Goal: Task Accomplishment & Management: Complete application form

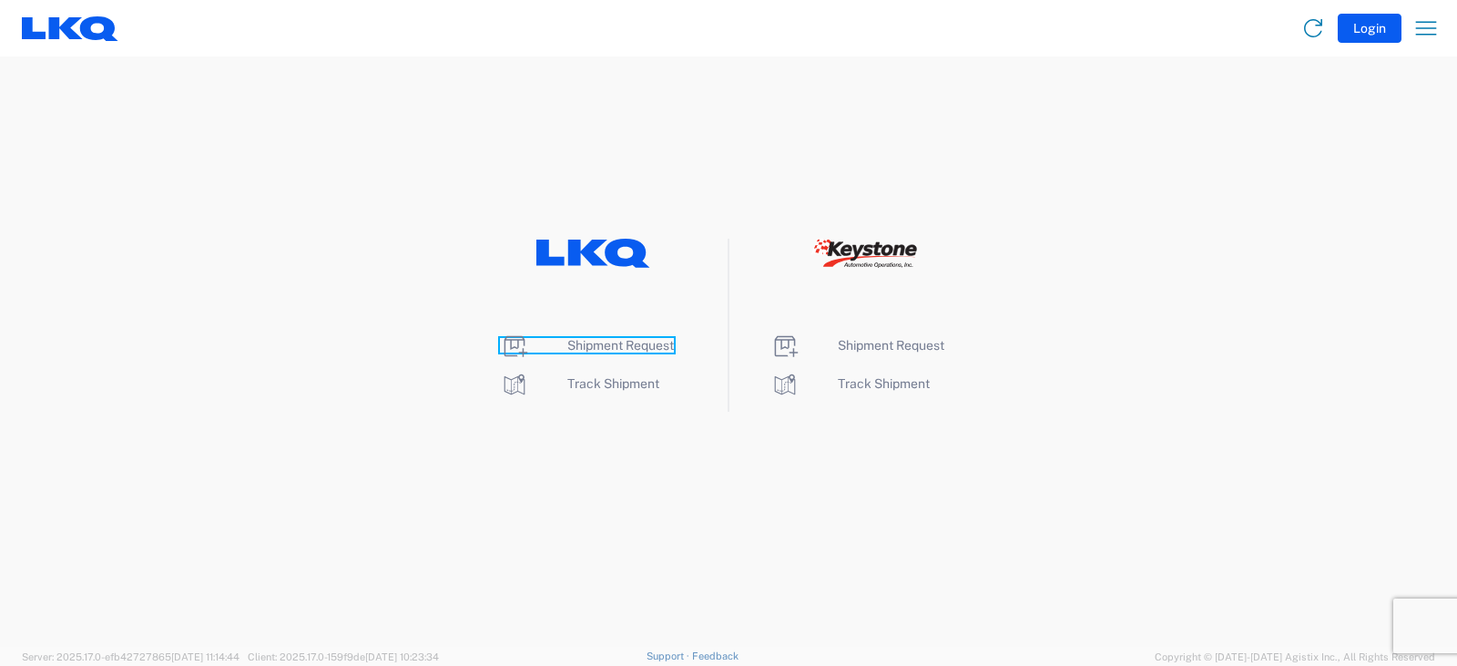
click at [588, 347] on span "Shipment Request" at bounding box center [621, 345] width 107 height 15
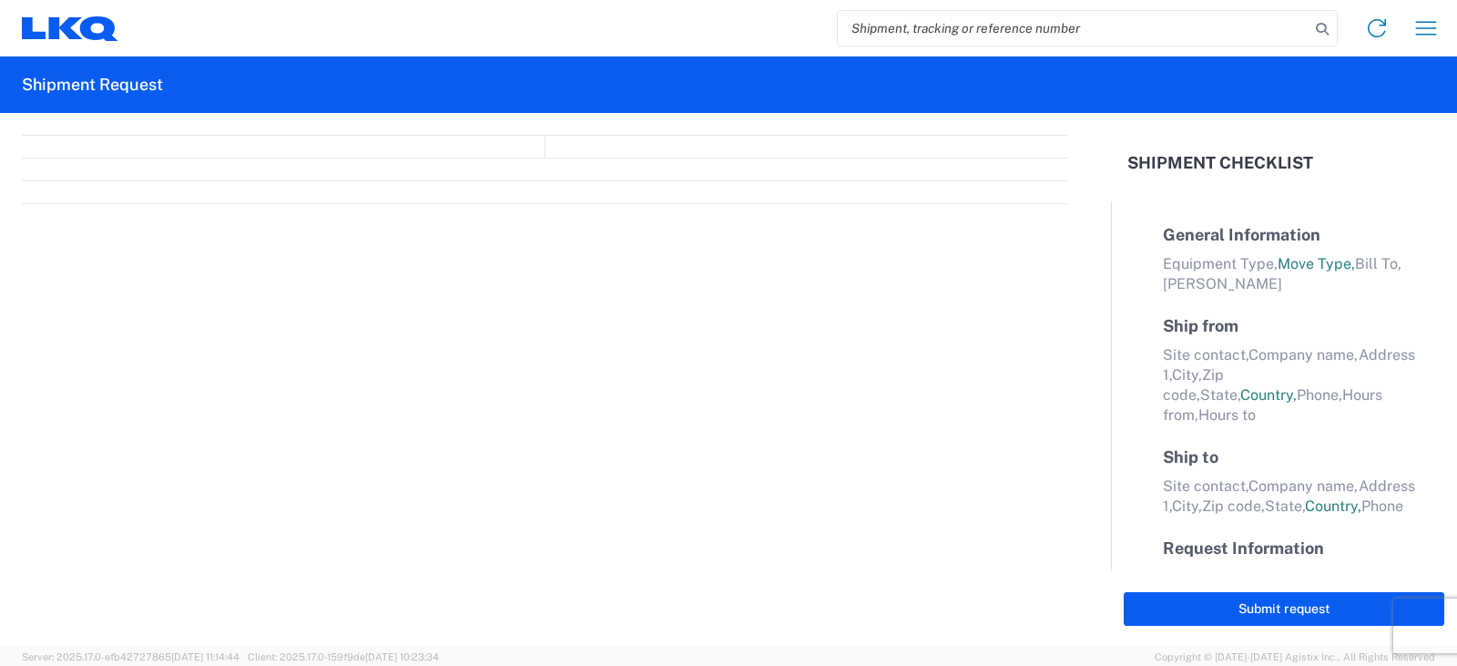
select select "FULL"
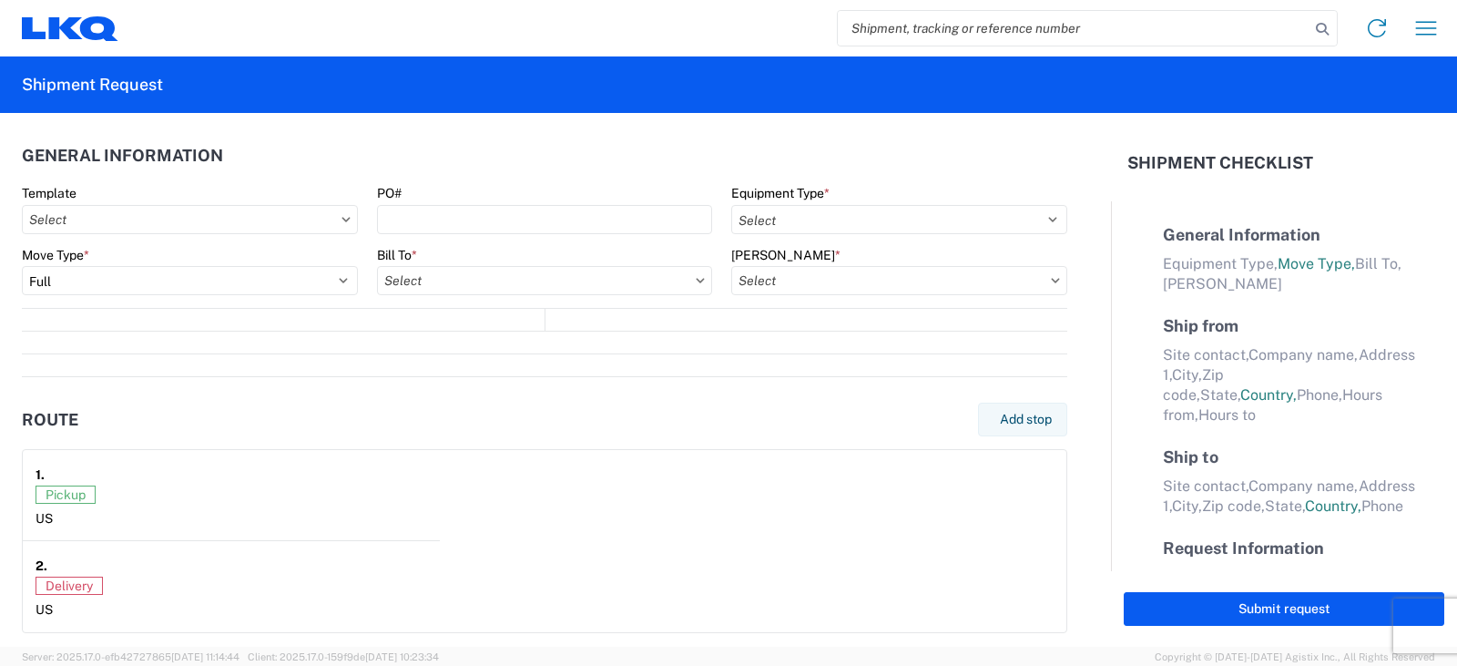
select select "LBS"
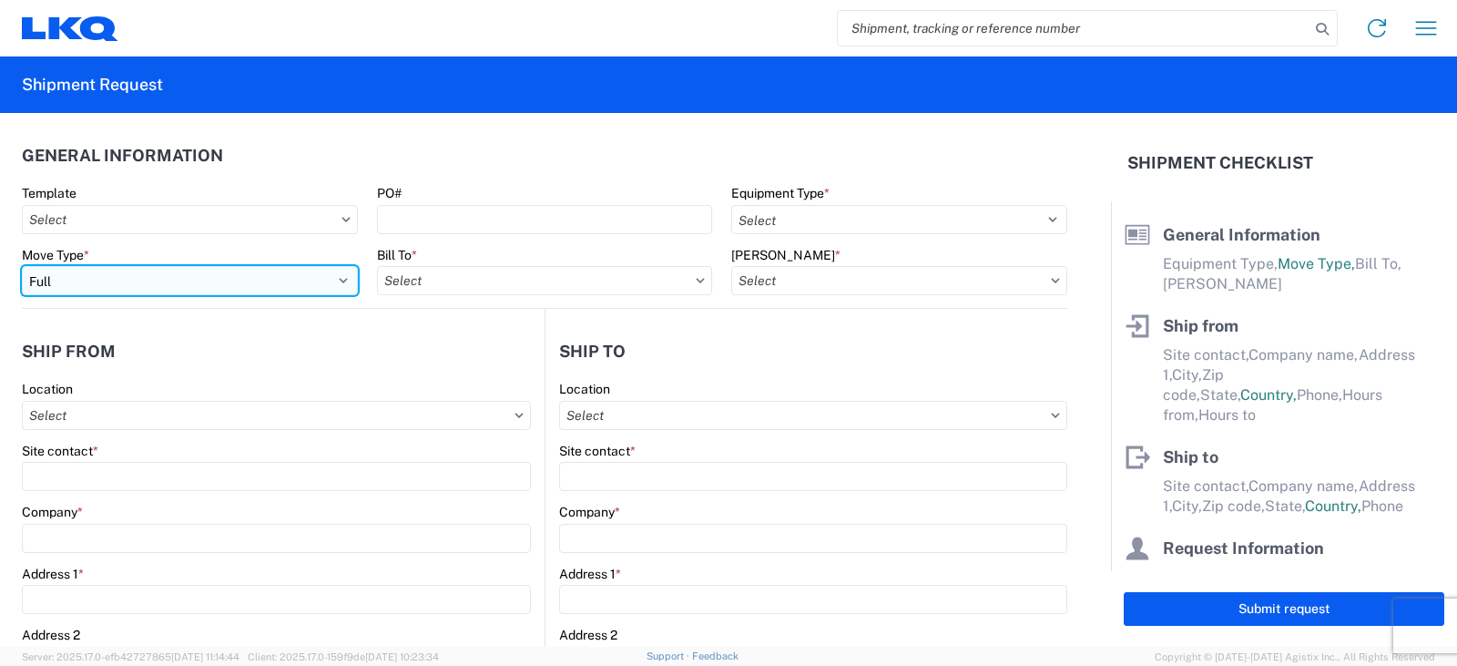
click at [115, 279] on select "Select Full Partial TL" at bounding box center [190, 280] width 336 height 29
select select "PARTIAL_TL"
click at [22, 266] on select "Select Full Partial TL" at bounding box center [190, 280] width 336 height 29
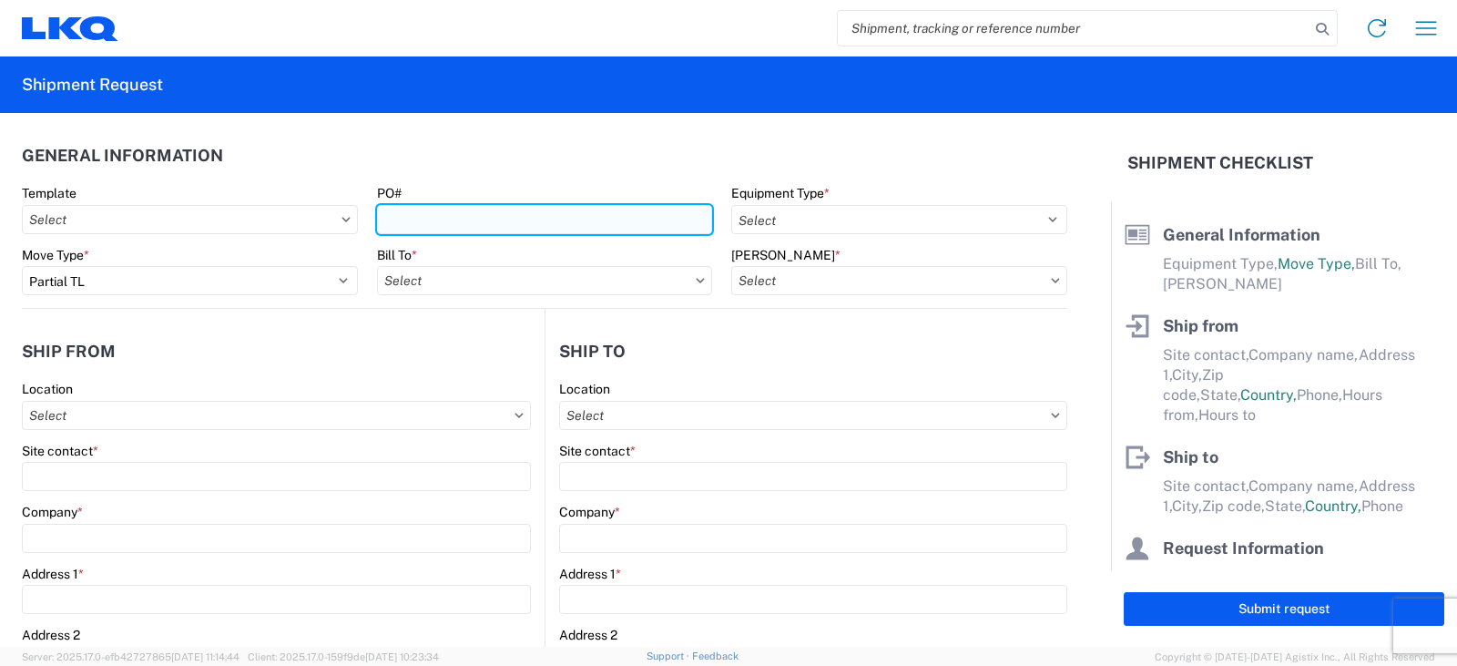
click at [406, 214] on input "PO#" at bounding box center [545, 219] width 336 height 29
type input "TRN#'S Y0317146, 7147, 7151, 7152, 7153, 7154, 7158, 7160, 7161"
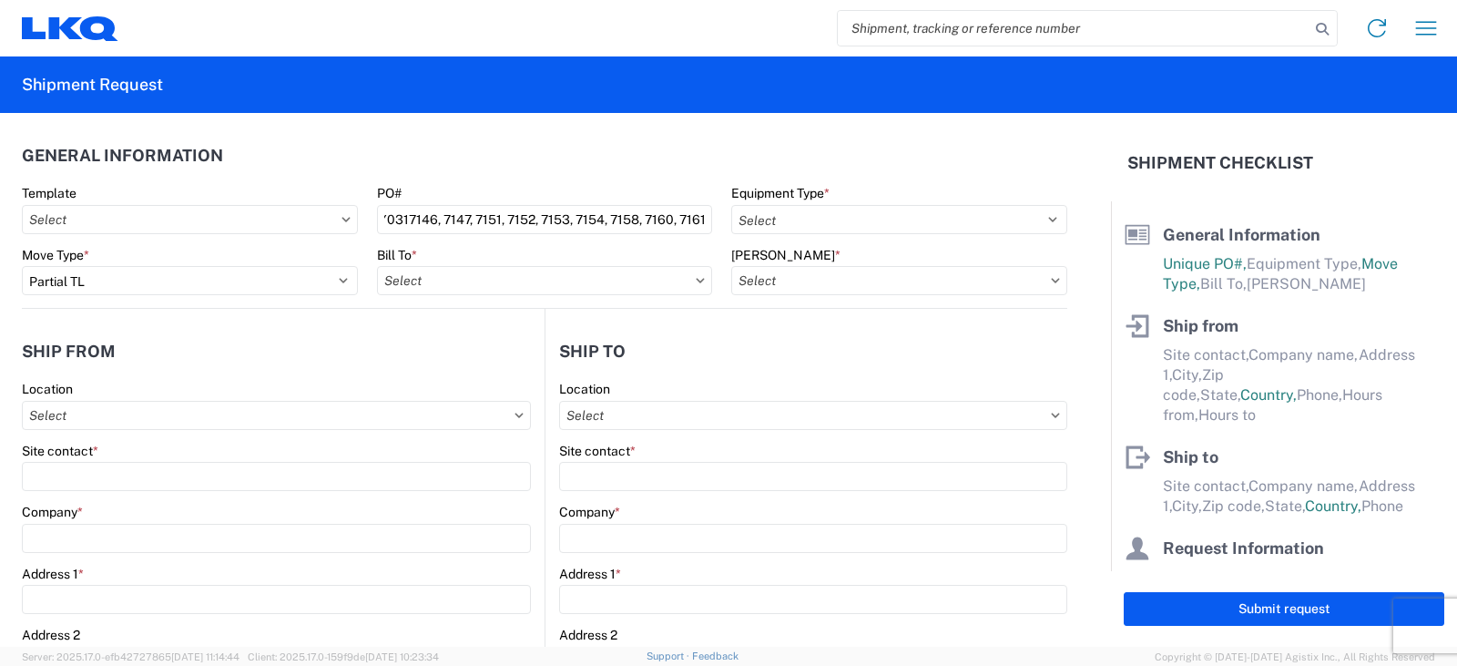
scroll to position [0, 0]
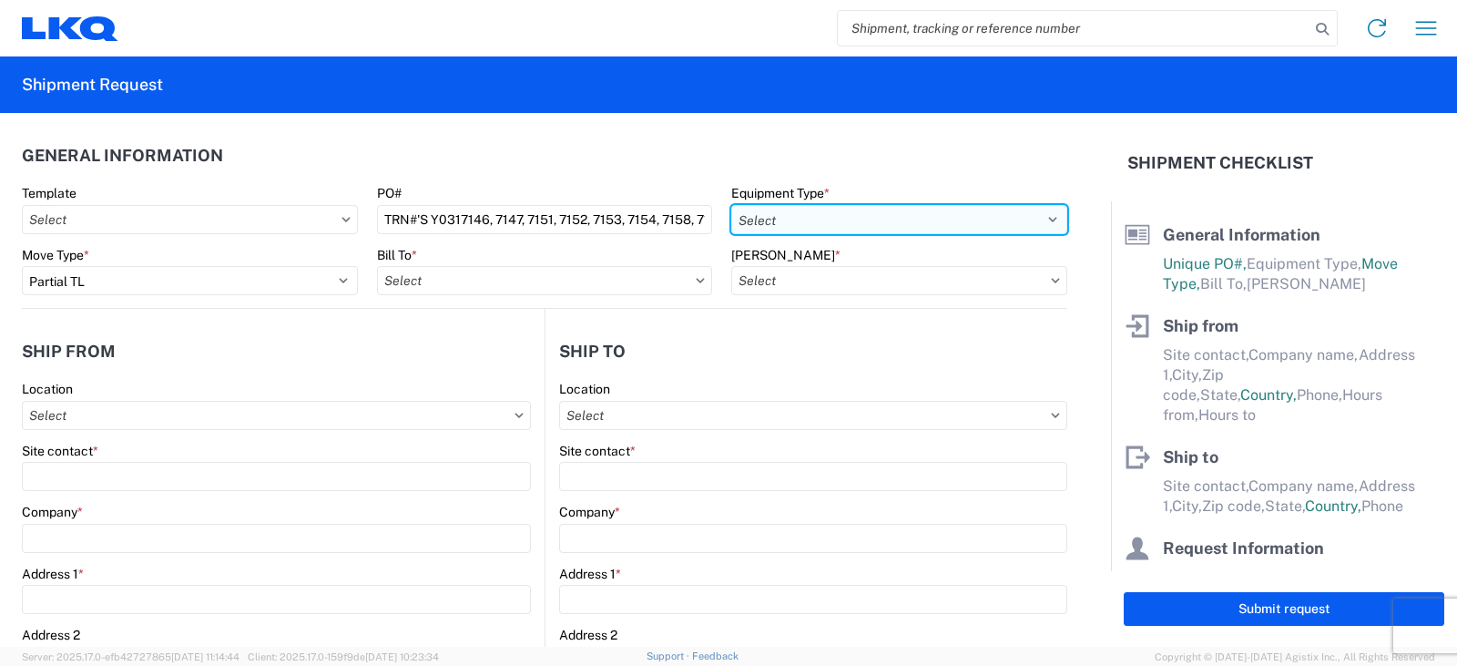
drag, startPoint x: 778, startPoint y: 216, endPoint x: 778, endPoint y: 226, distance: 10.0
click at [778, 216] on select "Select 53’ Dry Van Flatbed Dropdeck (van) Lowboy (flatbed) Rail" at bounding box center [899, 219] width 336 height 29
select select "STDV"
click at [731, 205] on select "Select 53’ Dry Van Flatbed Dropdeck (van) Lowboy (flatbed) Rail" at bounding box center [899, 219] width 336 height 29
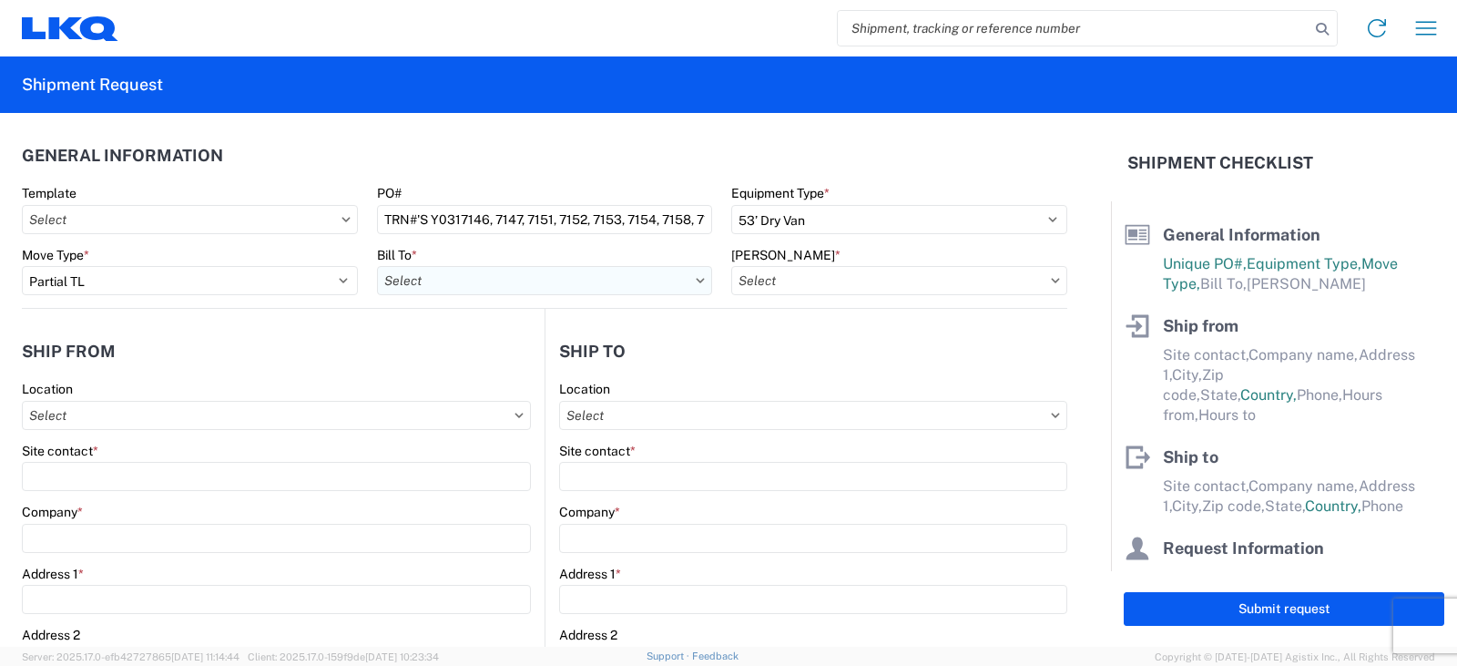
click at [407, 281] on input "Bill To *" at bounding box center [545, 280] width 336 height 29
type input "3238"
click at [474, 367] on div "3238 - Huntington IDC" at bounding box center [536, 361] width 319 height 29
type input "3238 - Huntington IDC"
click at [816, 279] on input "[PERSON_NAME] *" at bounding box center [899, 280] width 336 height 29
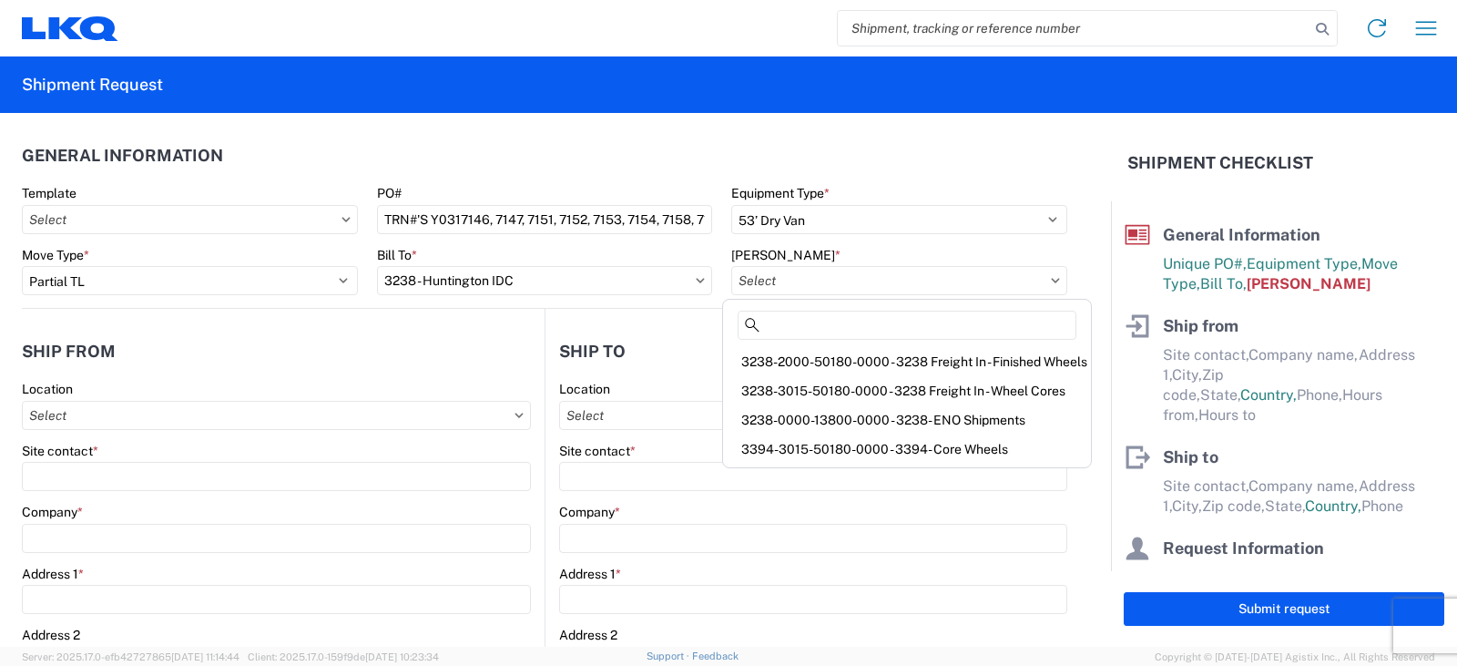
drag, startPoint x: 814, startPoint y: 394, endPoint x: 685, endPoint y: 383, distance: 129.7
click at [814, 393] on div "3238-3015-50180-0000 - 3238 Freight In - Wheel Cores" at bounding box center [907, 390] width 361 height 29
type input "3238-3015-50180-0000 - 3238 Freight In - Wheel Cores"
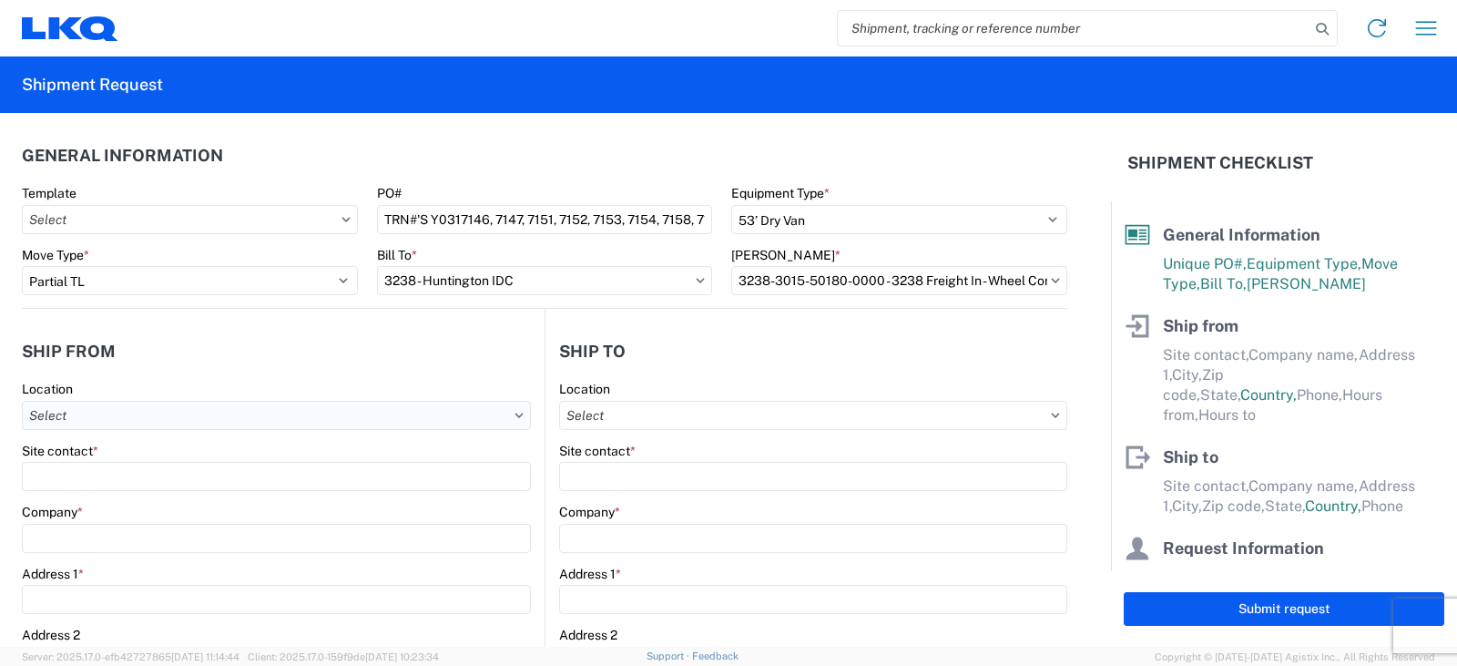
click at [63, 415] on input "Location" at bounding box center [276, 415] width 509 height 29
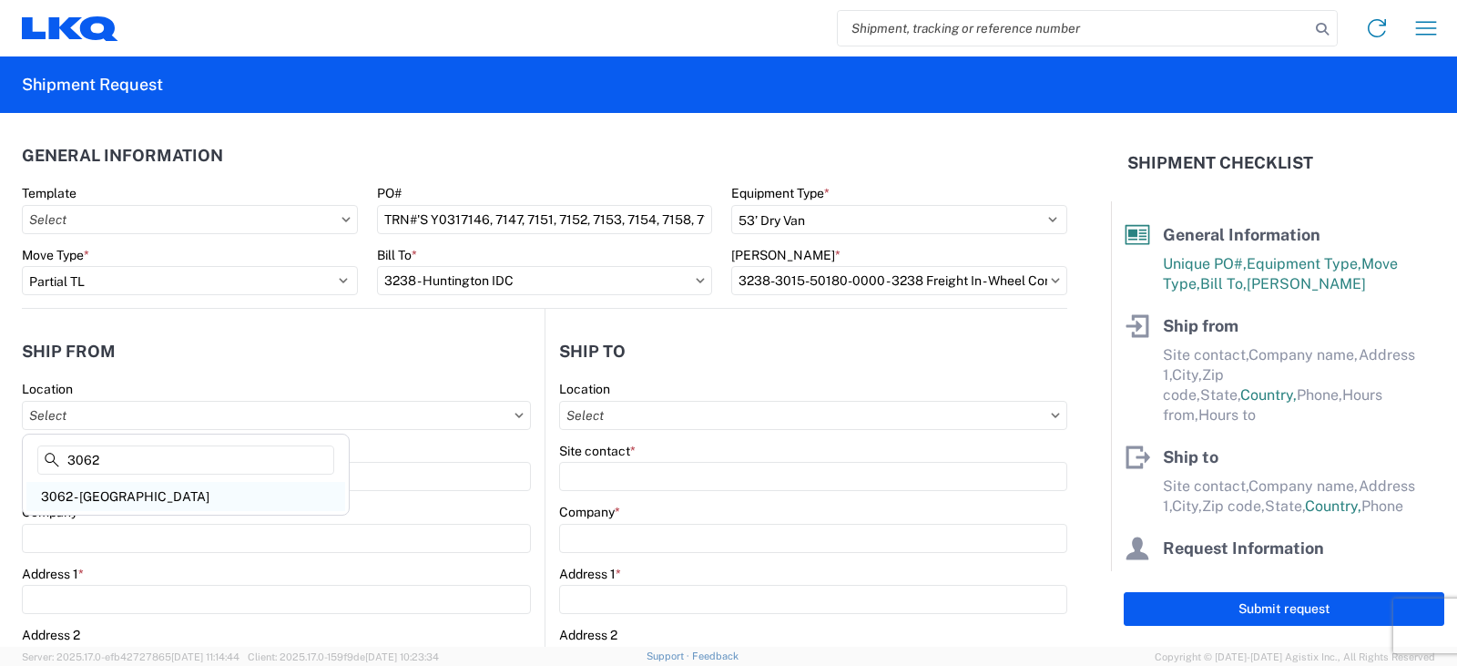
type input "3062"
click at [100, 491] on div "3062 - [GEOGRAPHIC_DATA]" at bounding box center [185, 496] width 319 height 29
type input "3062 - [GEOGRAPHIC_DATA]"
type input "LKQ Corporation"
type input "[STREET_ADDRESS]"
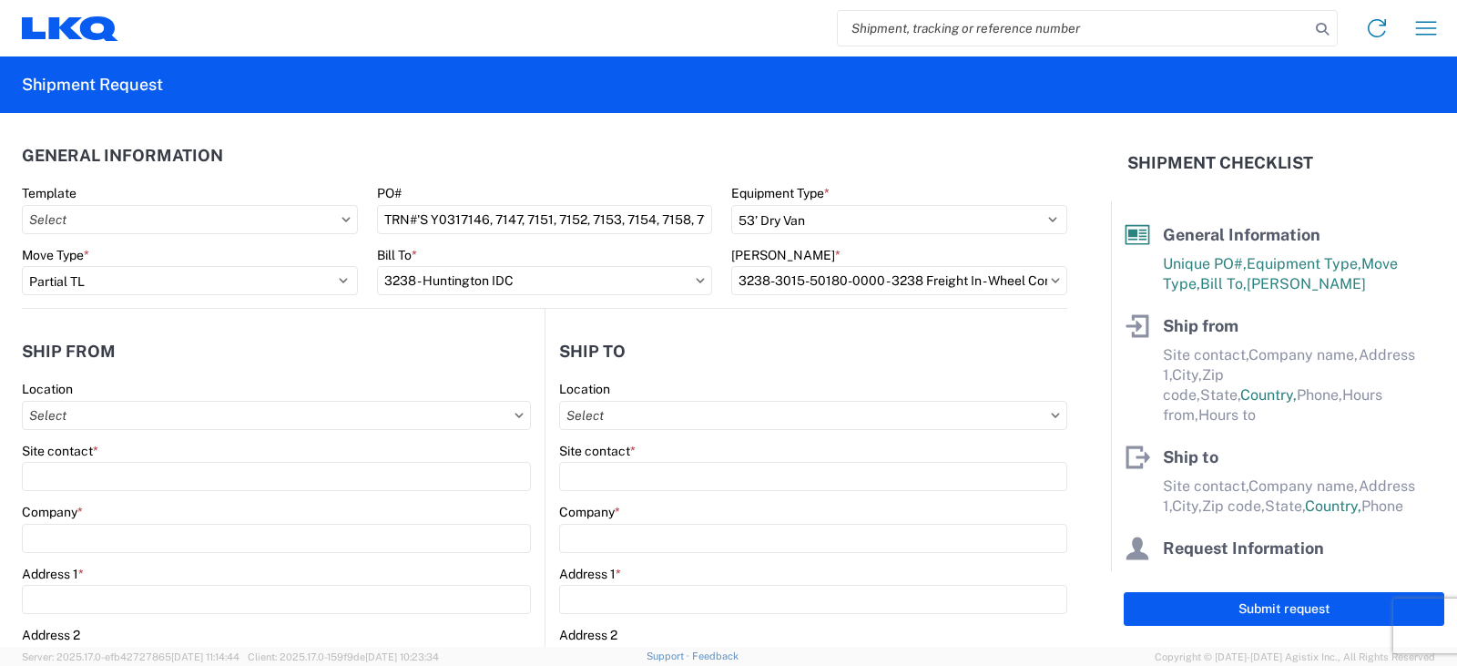
type input "Buffalo"
type input "14227"
select select "NY"
select select "US"
type input "[PHONE_NUMBER]"
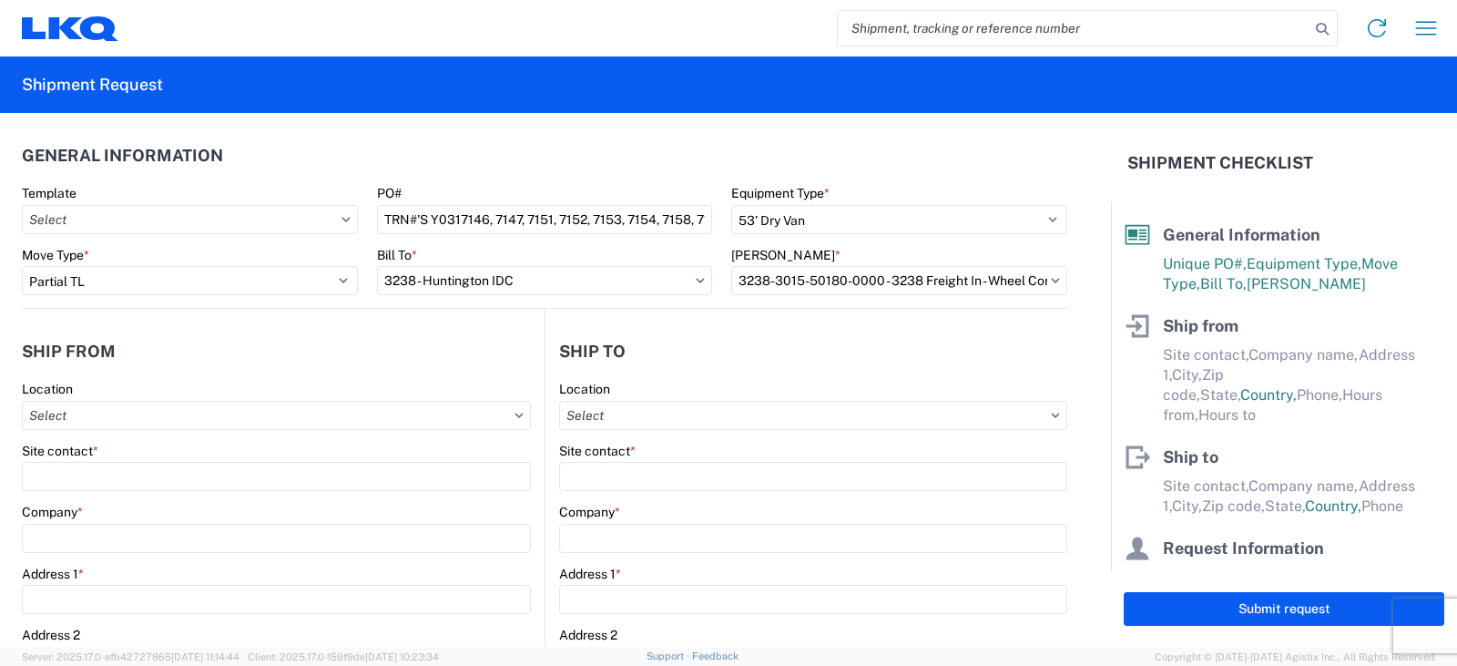
type input "08:00"
type input "17:00"
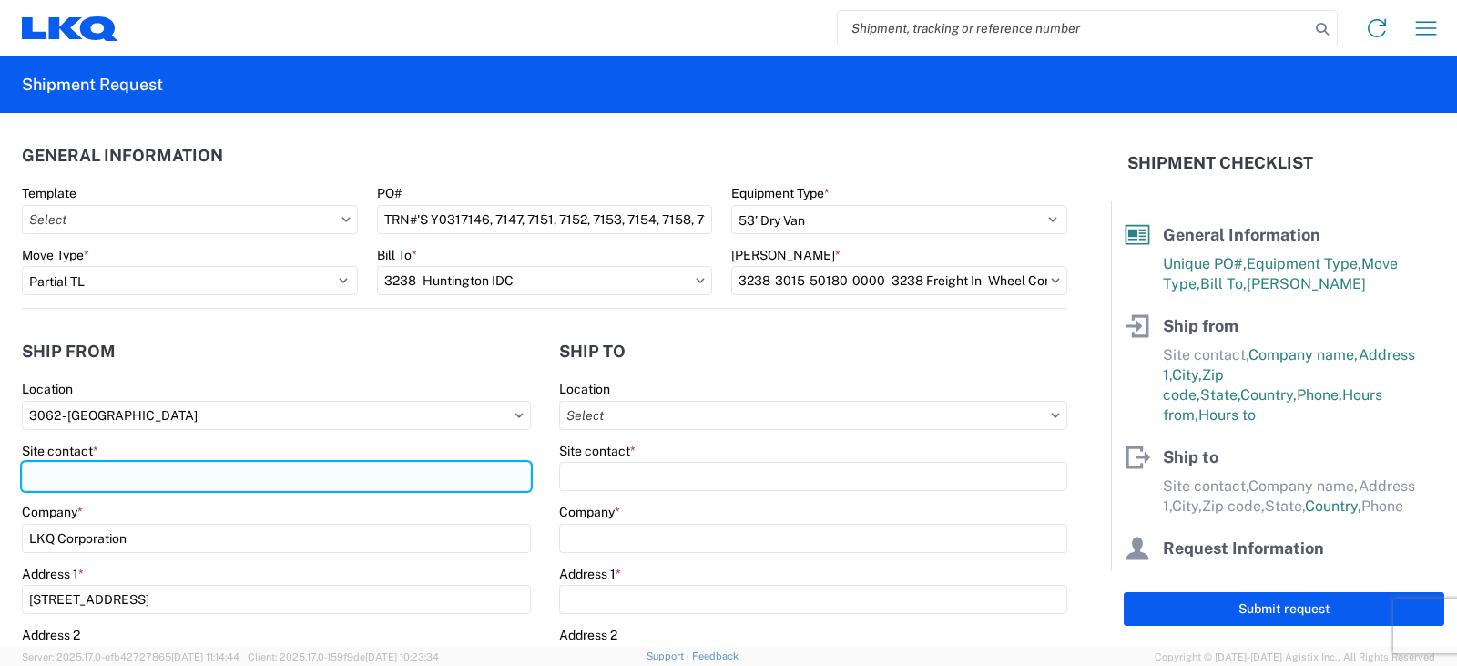
click at [37, 475] on input "Site contact *" at bounding box center [276, 476] width 509 height 29
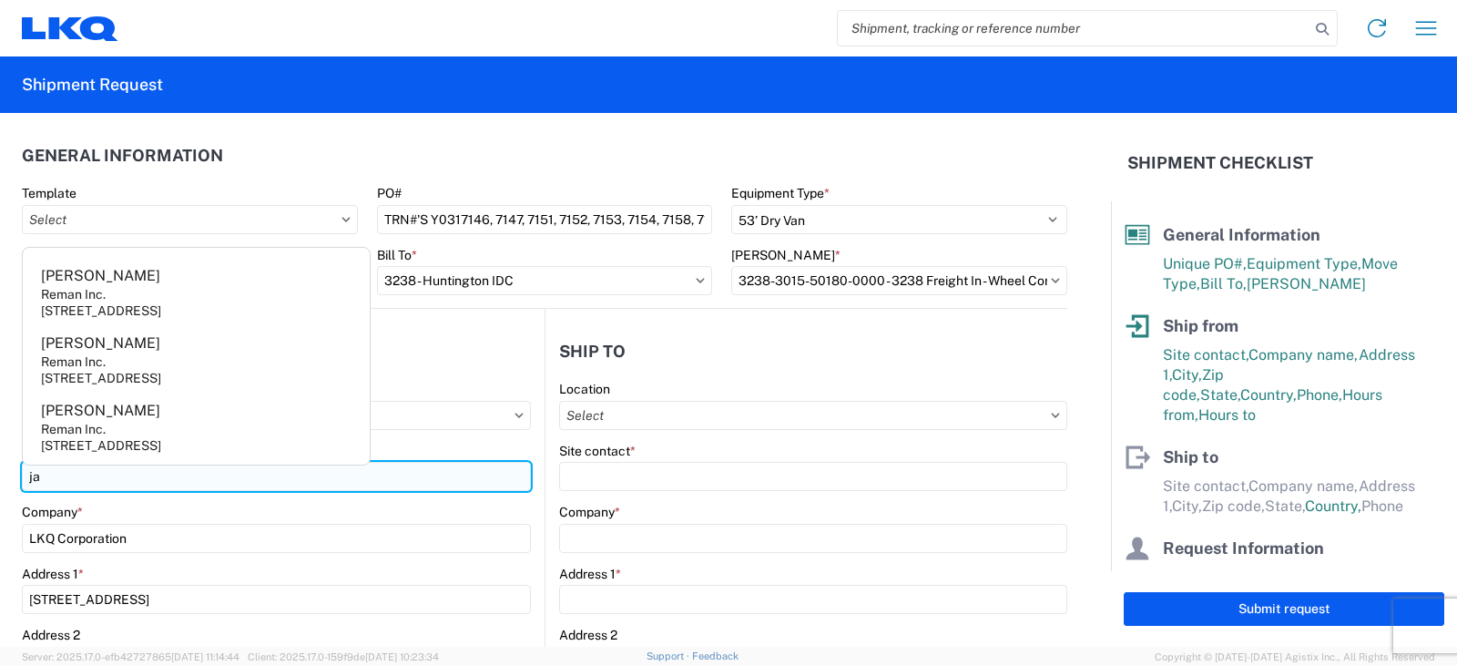
type input "j"
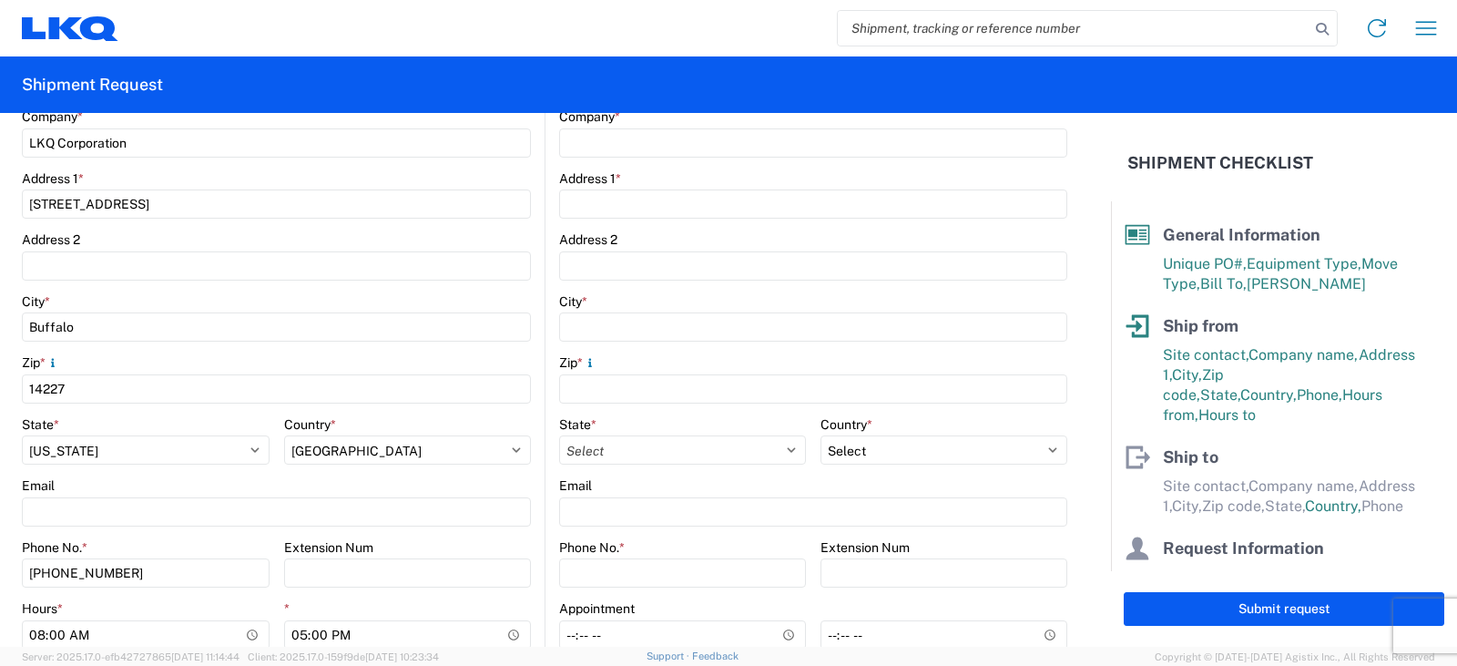
scroll to position [455, 0]
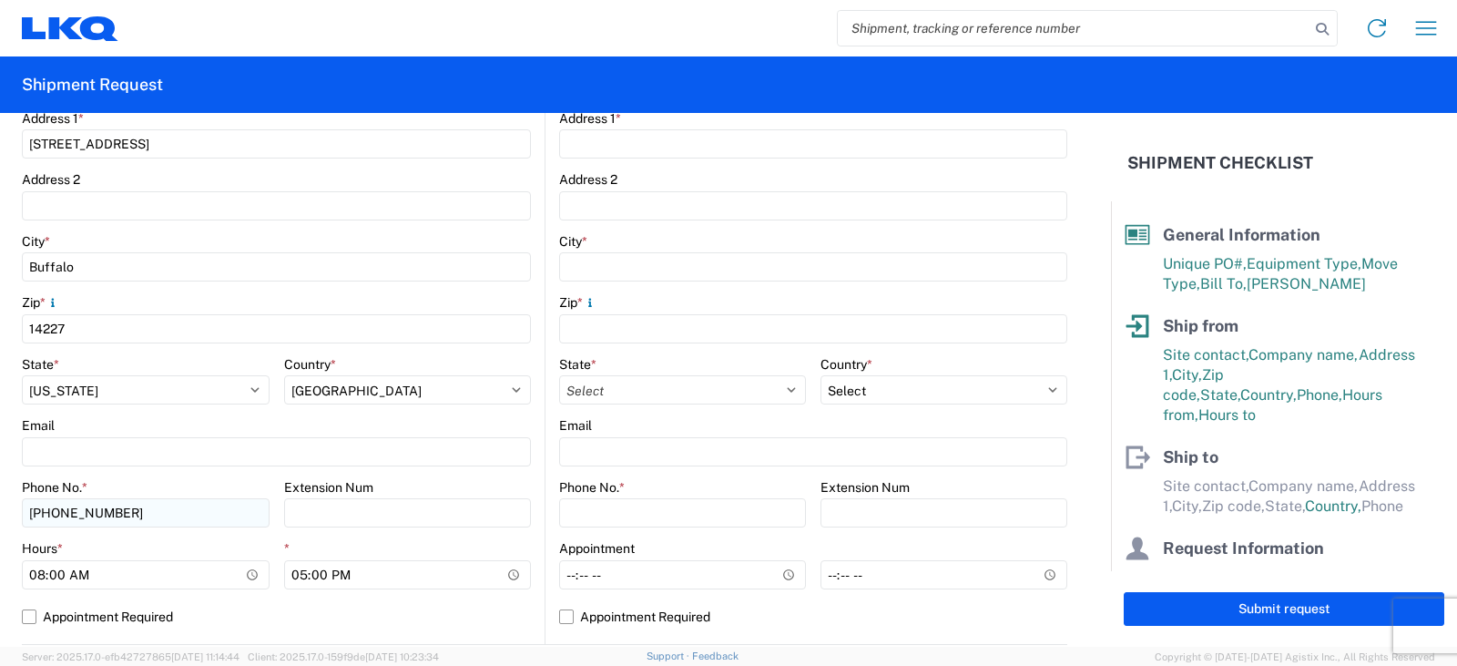
type input "[PERSON_NAME]"
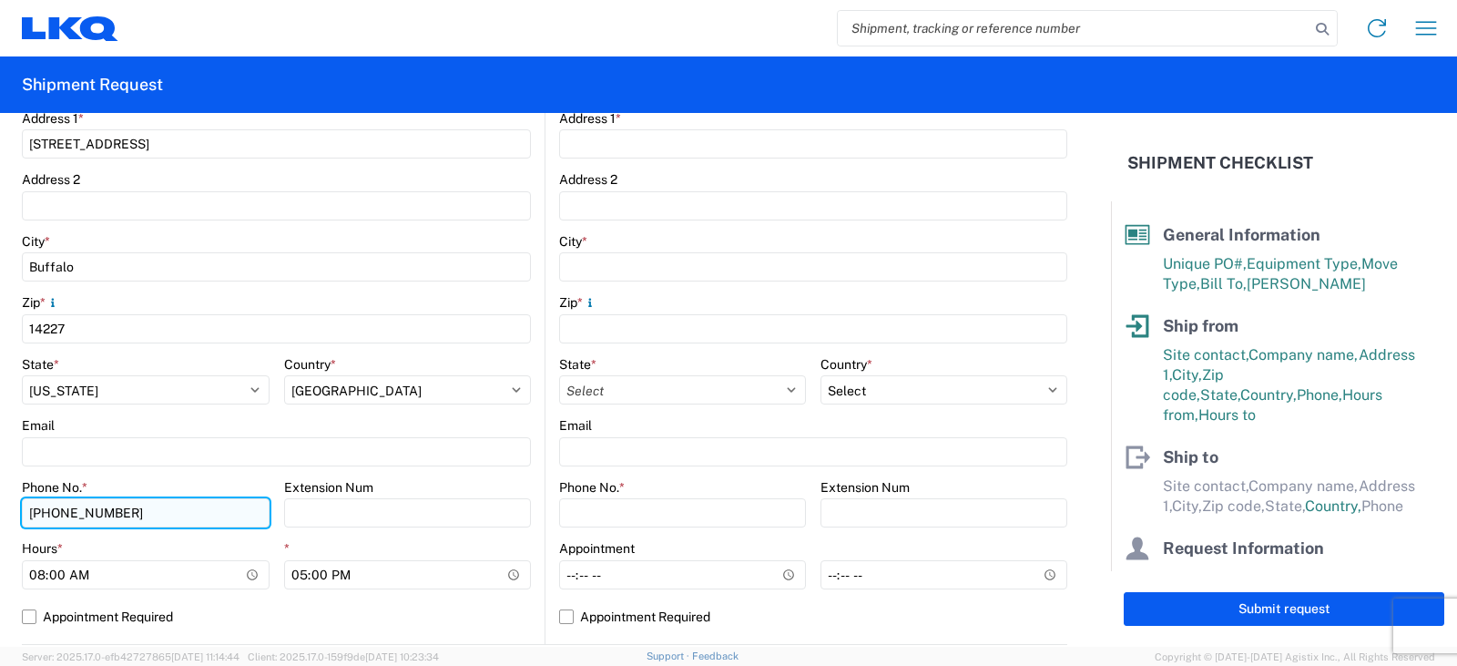
click at [130, 515] on input "[PHONE_NUMBER]" at bounding box center [146, 512] width 248 height 29
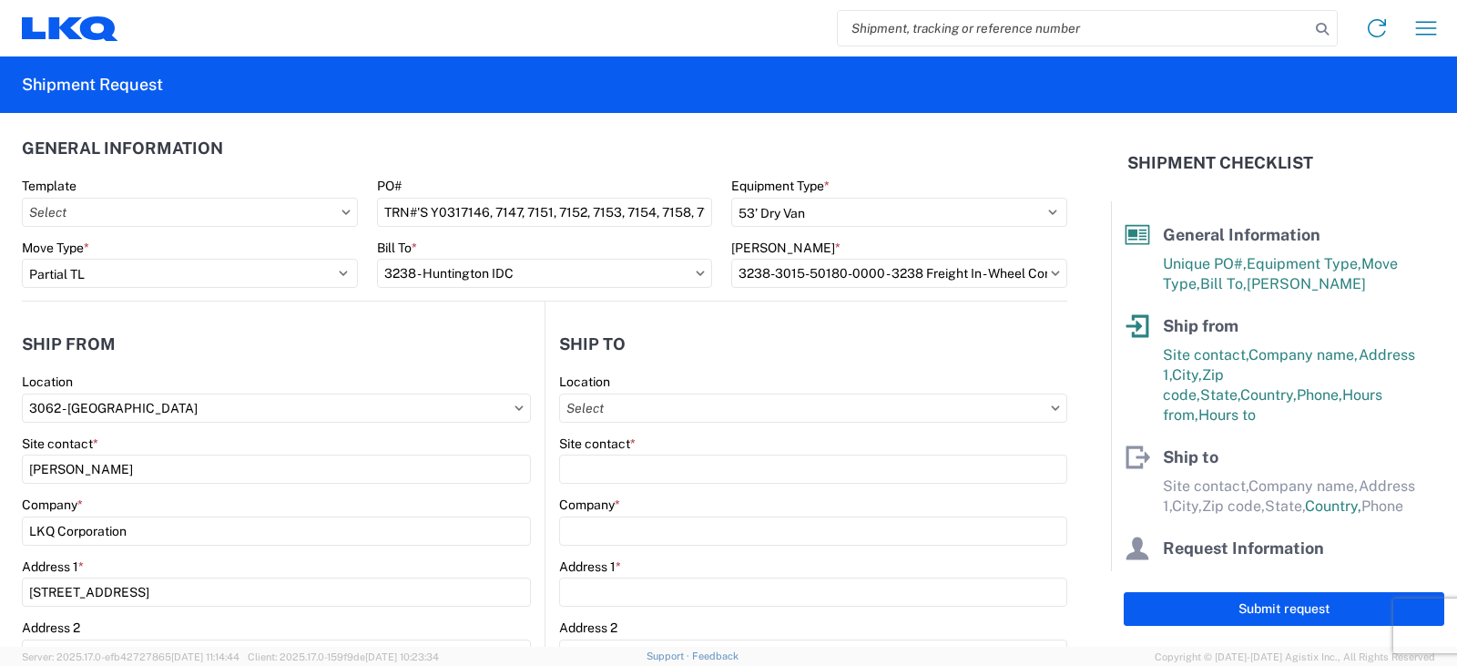
scroll to position [0, 0]
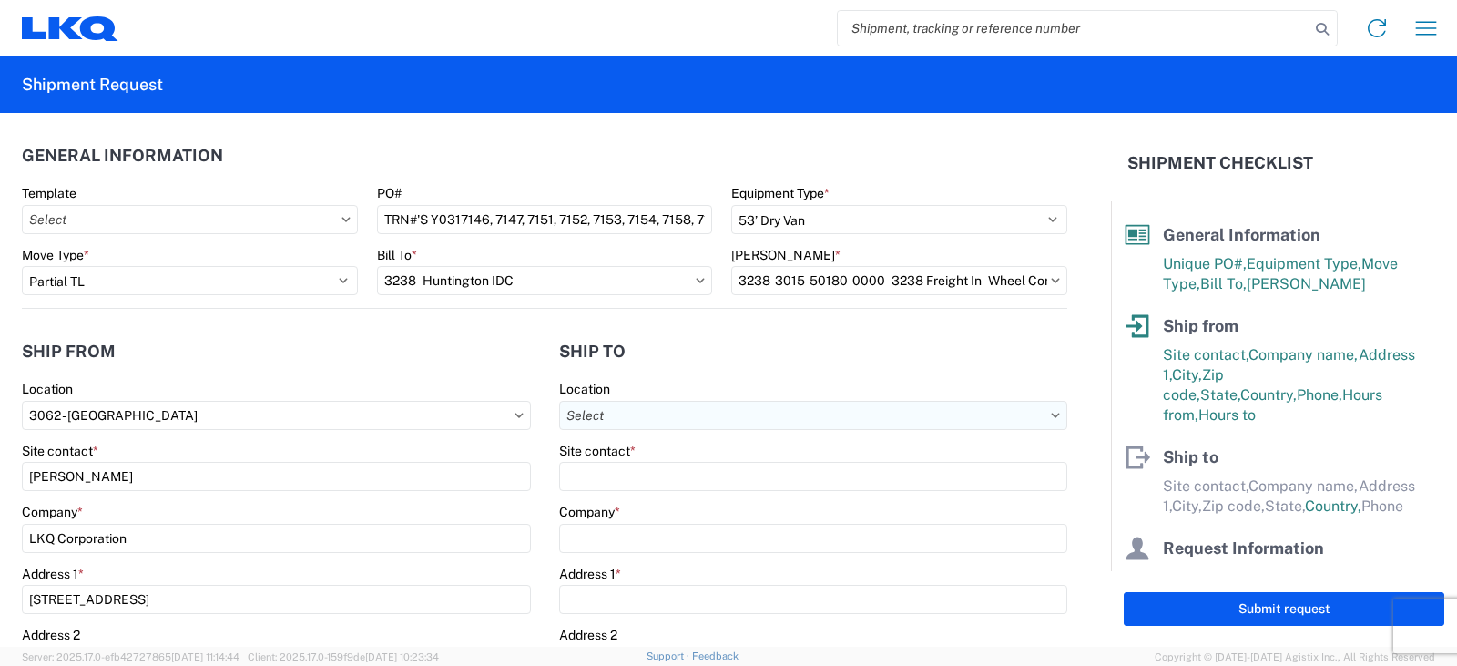
type input "[PHONE_NUMBER]"
click at [567, 414] on input "Location" at bounding box center [813, 415] width 508 height 29
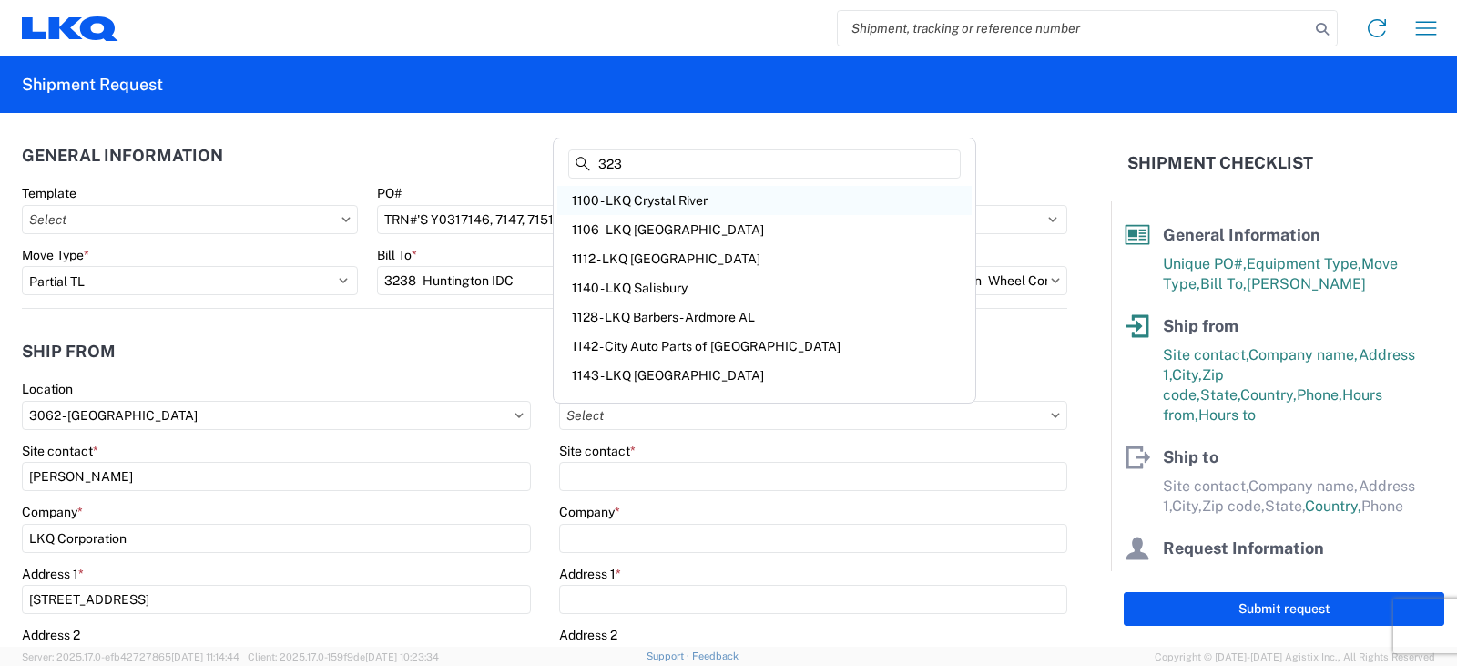
type input "3238"
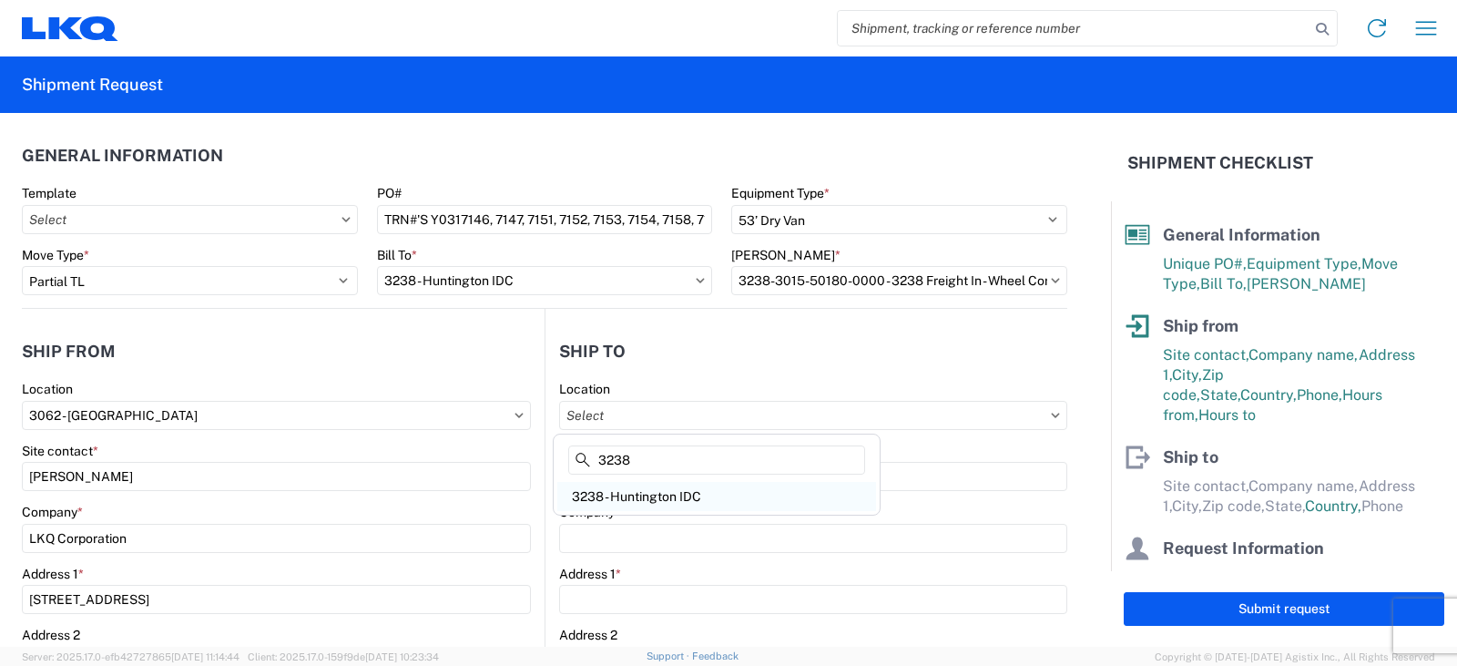
click at [657, 506] on div "3238 - Huntington IDC" at bounding box center [716, 496] width 319 height 29
select select "US"
type input "3238 - Huntington IDC"
type input "LKQ Corporation"
type input "[STREET_ADDRESS]"
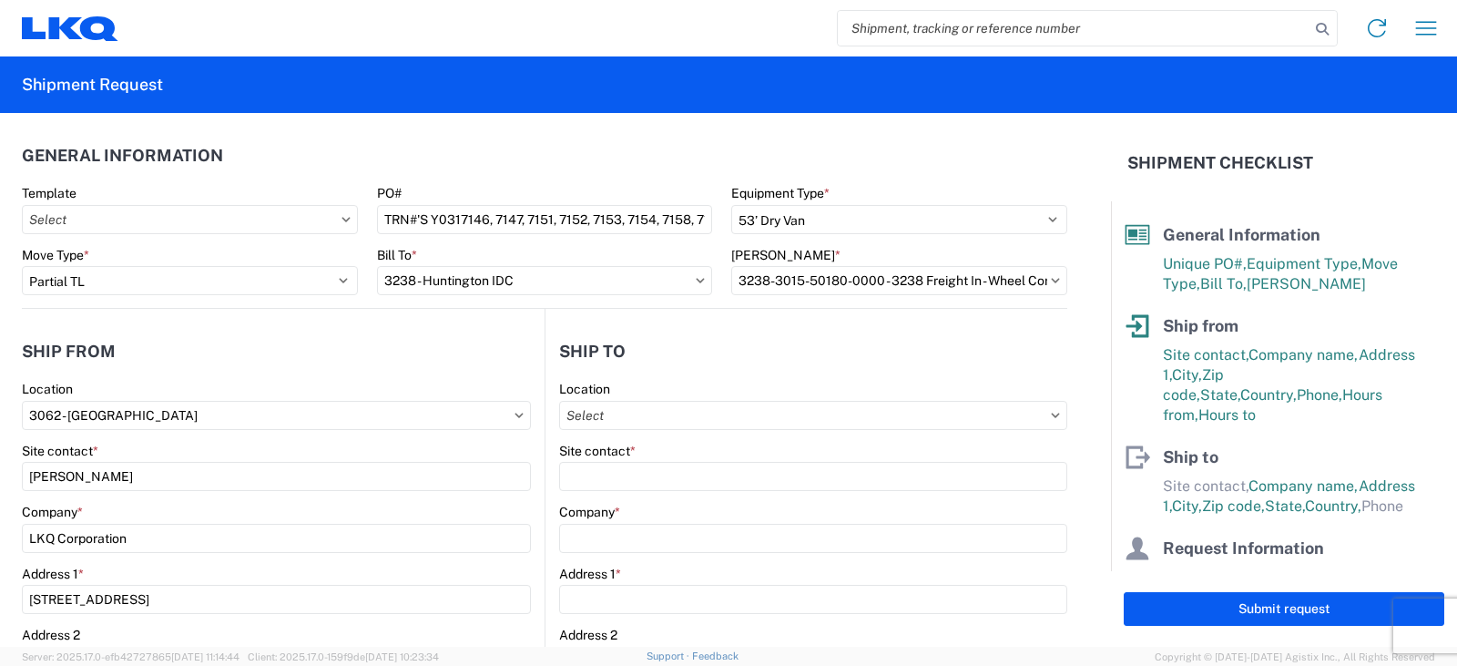
type input "Huntington"
type input "46750"
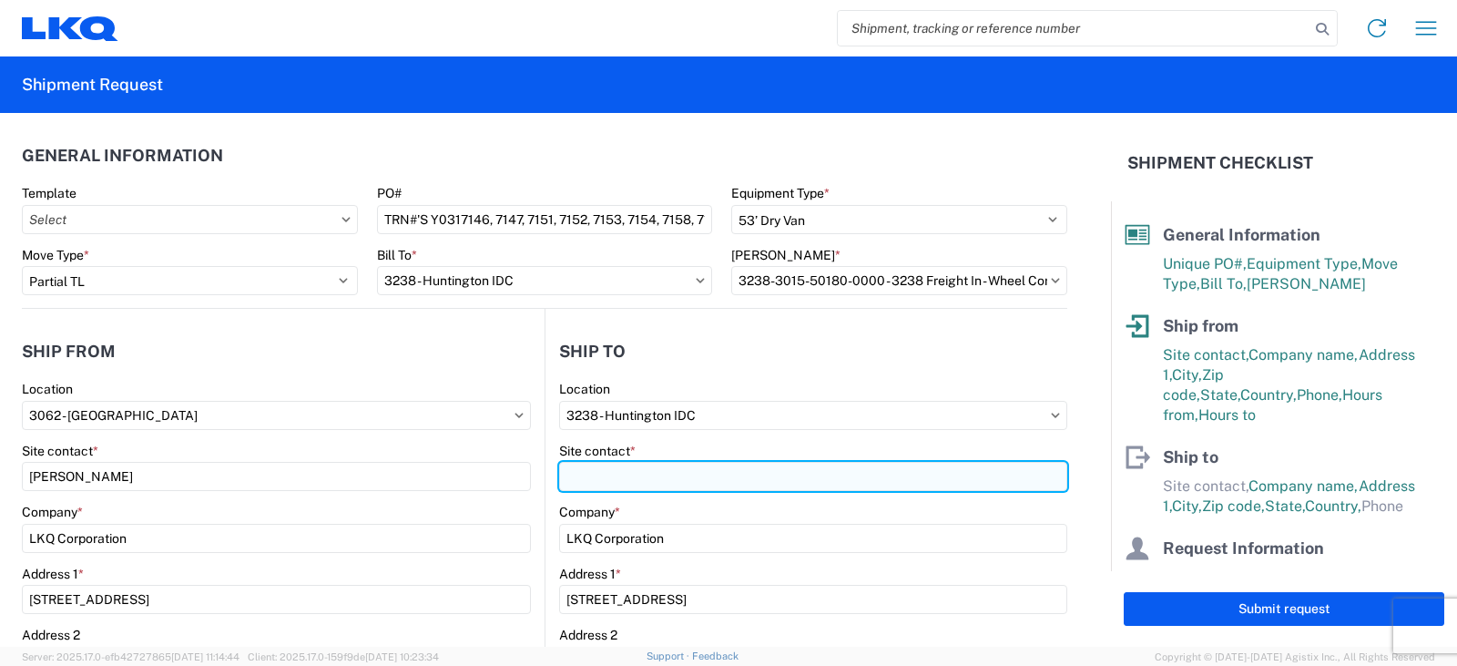
click at [598, 476] on input "Site contact *" at bounding box center [813, 476] width 508 height 29
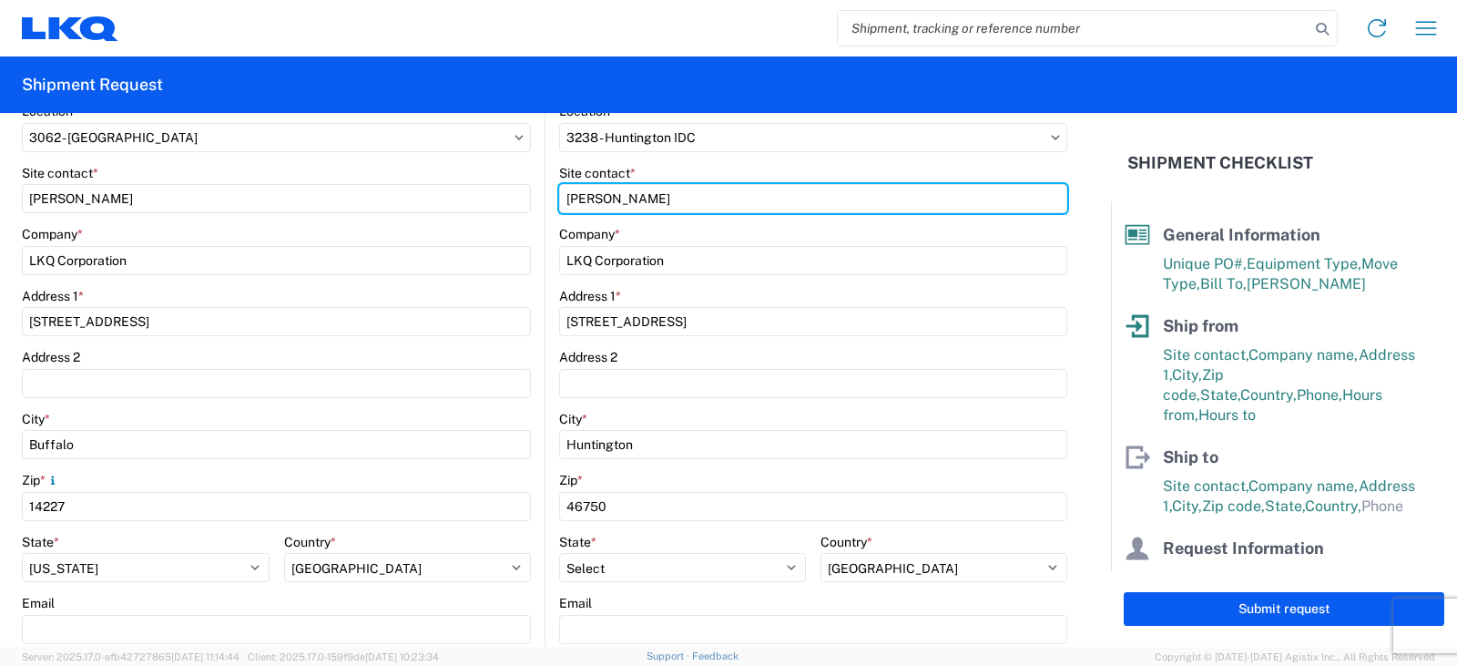
scroll to position [364, 0]
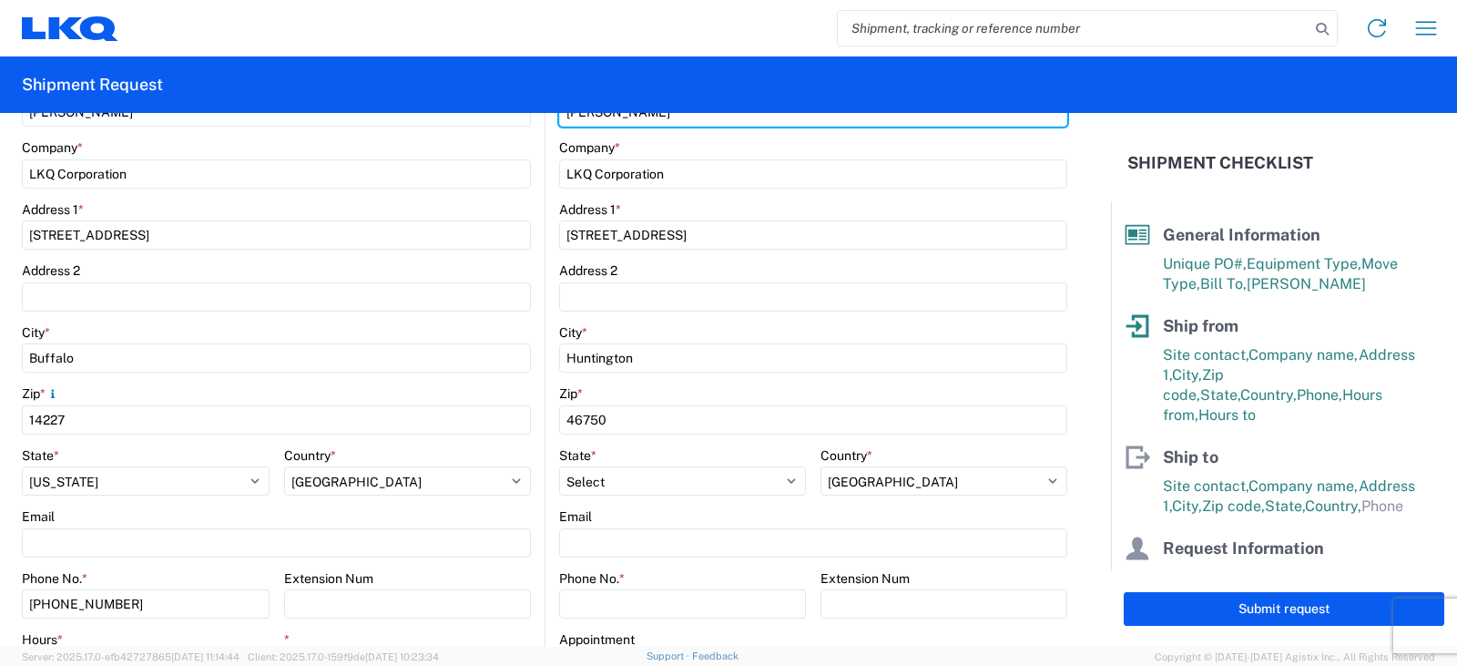
type input "[PERSON_NAME]"
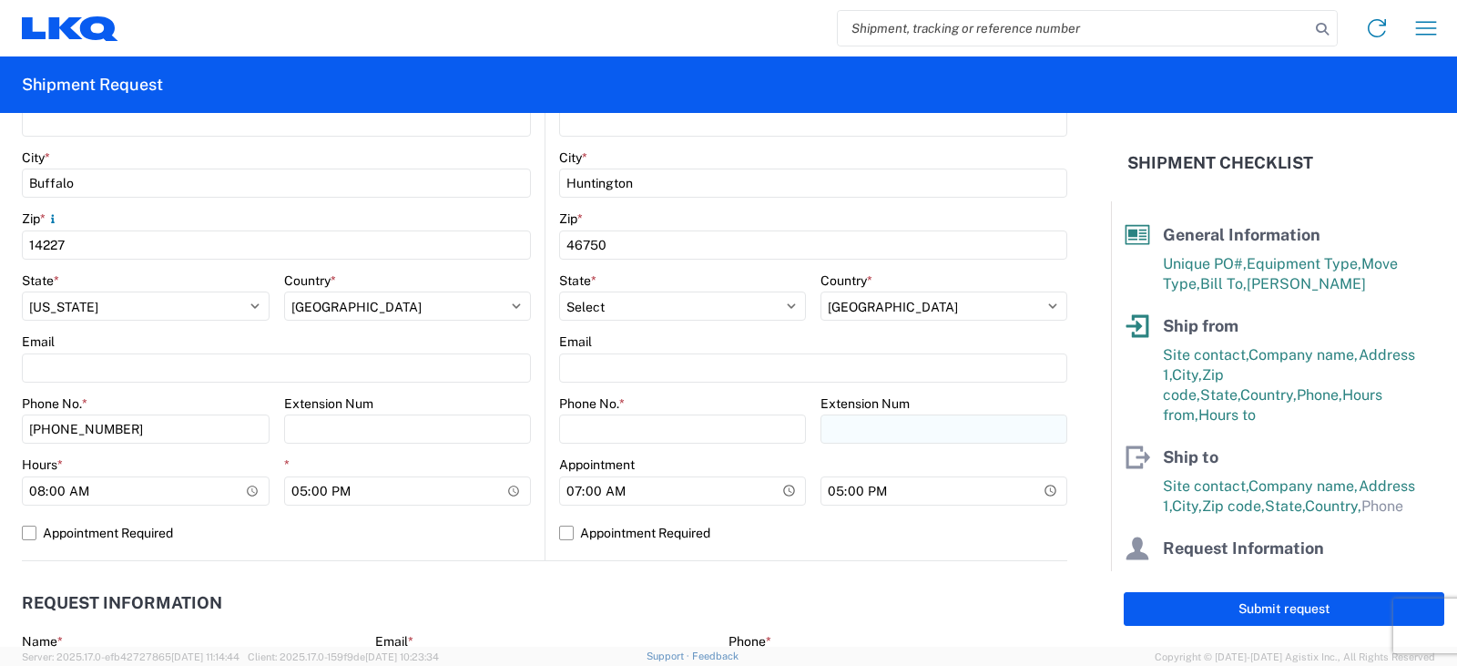
scroll to position [547, 0]
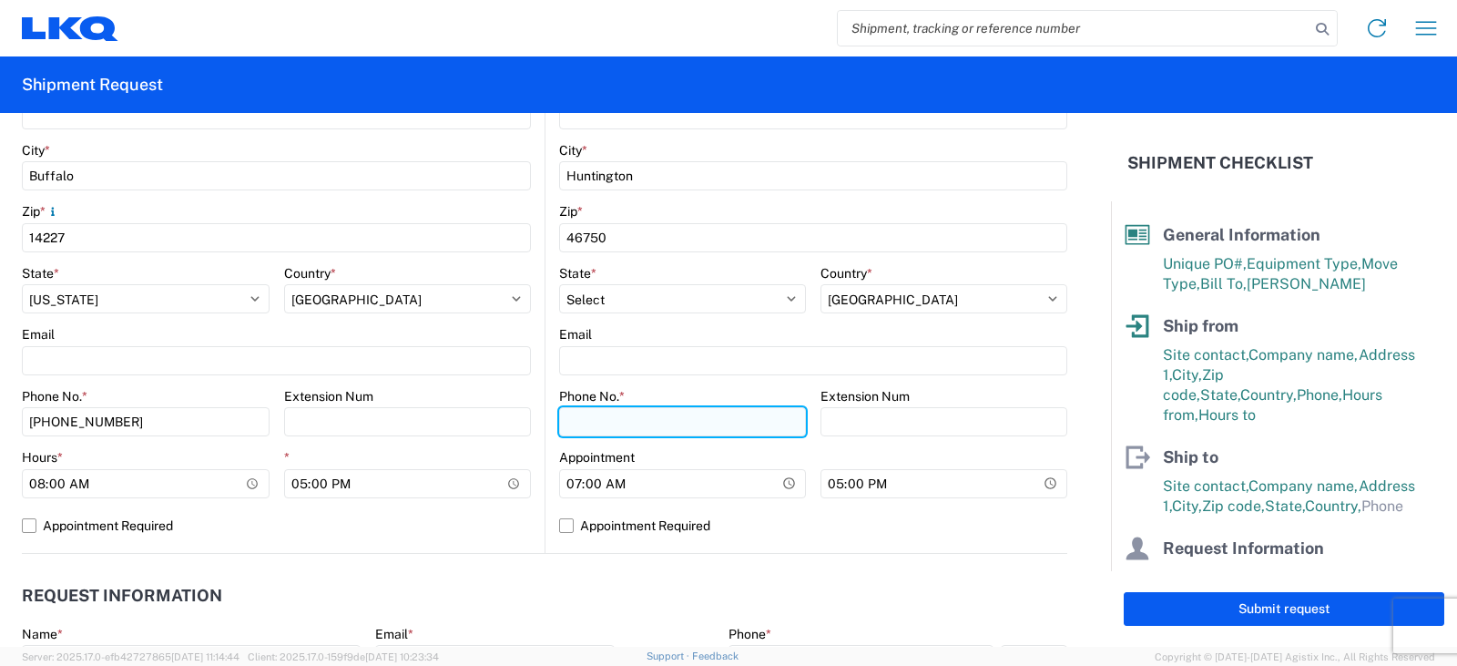
click at [591, 422] on input "Phone No. *" at bounding box center [682, 421] width 247 height 29
type input "[PHONE_NUMBER]"
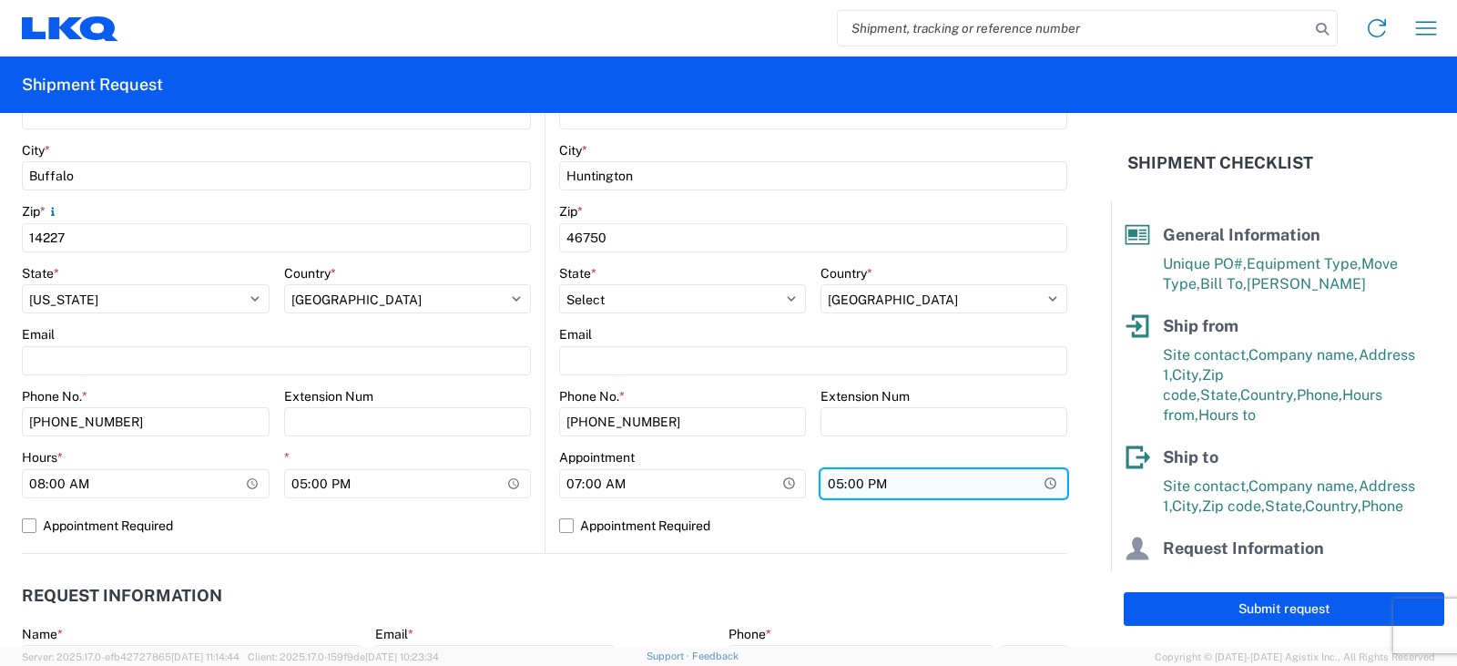
click at [532, 486] on input "17:00" at bounding box center [408, 483] width 248 height 29
type input "15:00"
drag, startPoint x: 824, startPoint y: 486, endPoint x: 838, endPoint y: 483, distance: 13.9
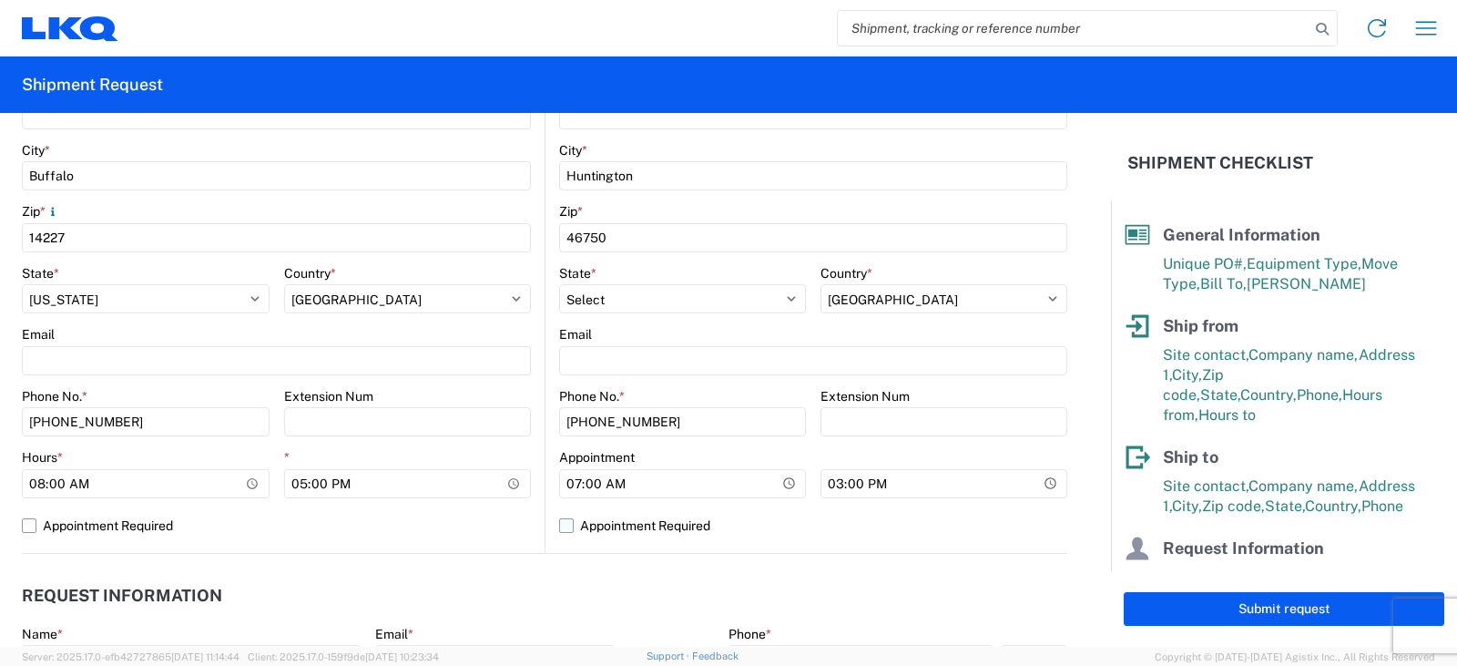
drag, startPoint x: 838, startPoint y: 483, endPoint x: 773, endPoint y: 521, distance: 75.1
click at [762, 527] on label "Appointment Required" at bounding box center [813, 525] width 508 height 29
click at [0, 0] on input "Appointment Required" at bounding box center [0, 0] width 0 height 0
select select "US"
click at [560, 522] on label "Appointment Required" at bounding box center [813, 525] width 508 height 29
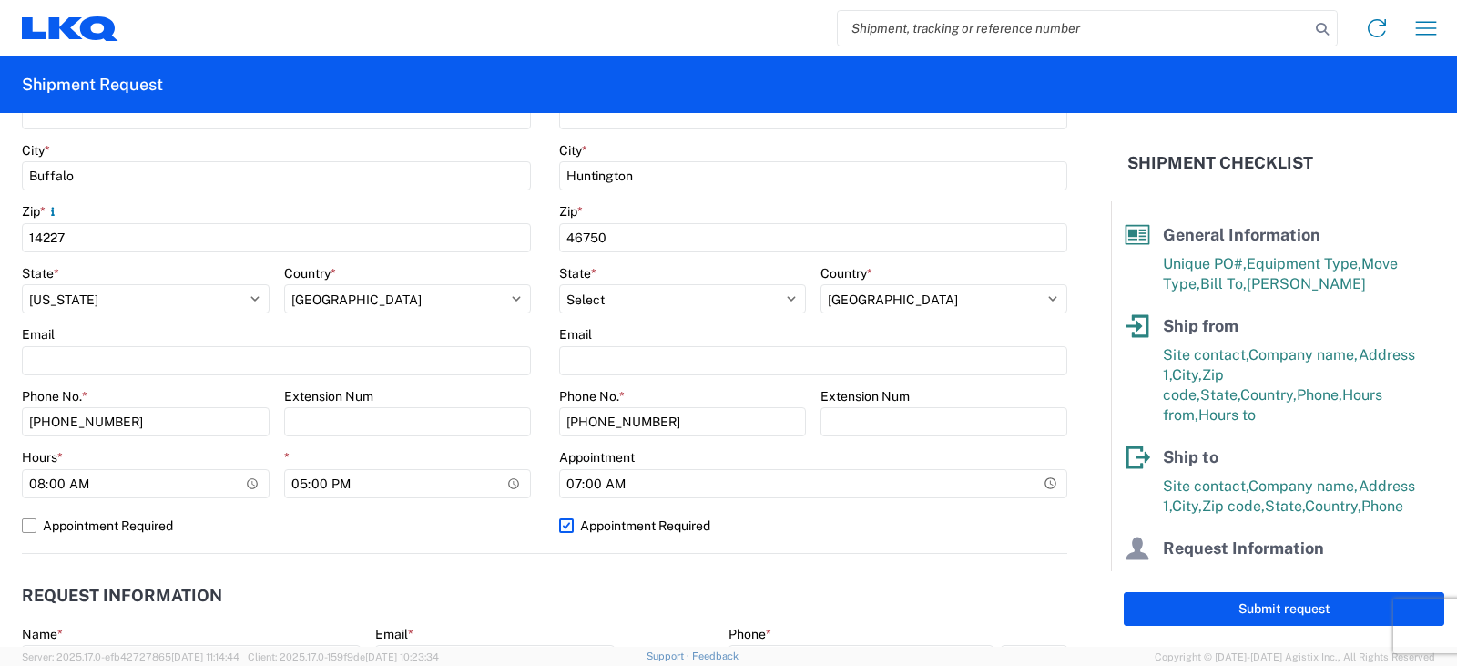
click at [0, 0] on input "Appointment Required" at bounding box center [0, 0] width 0 height 0
select select "IN"
select select "US"
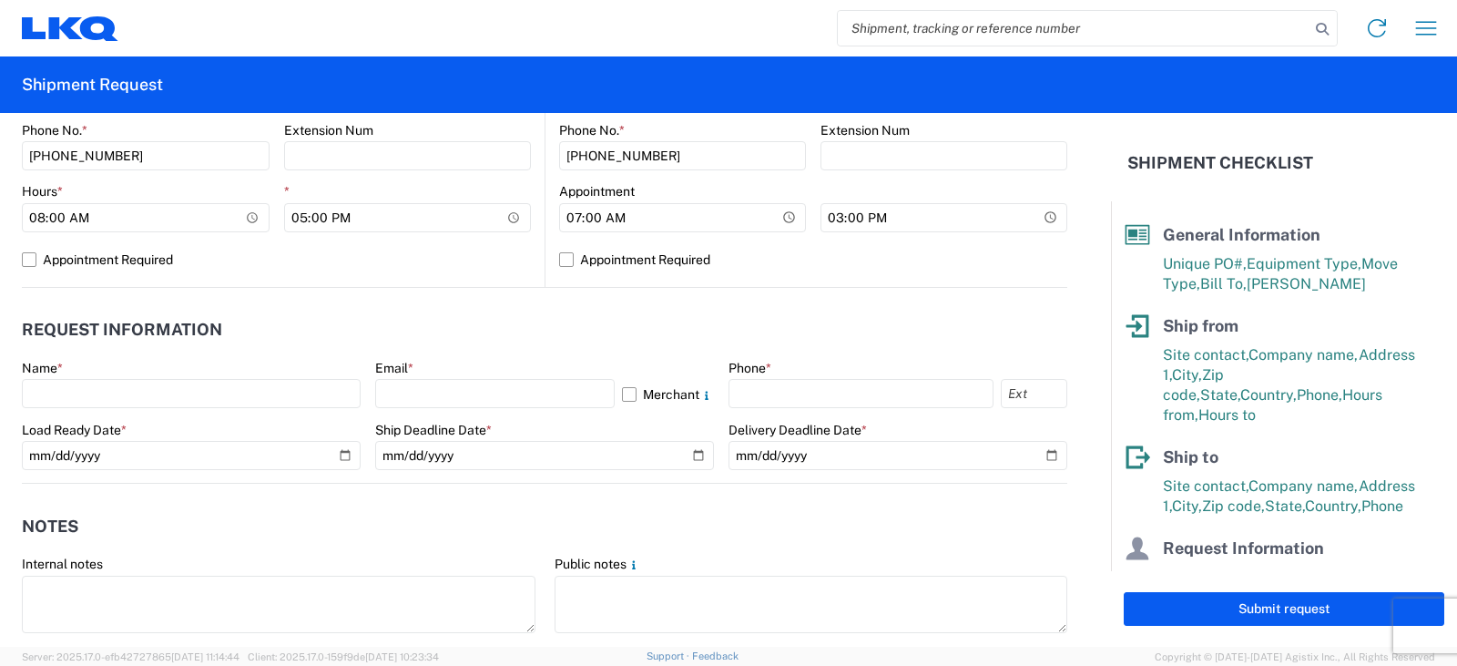
scroll to position [820, 0]
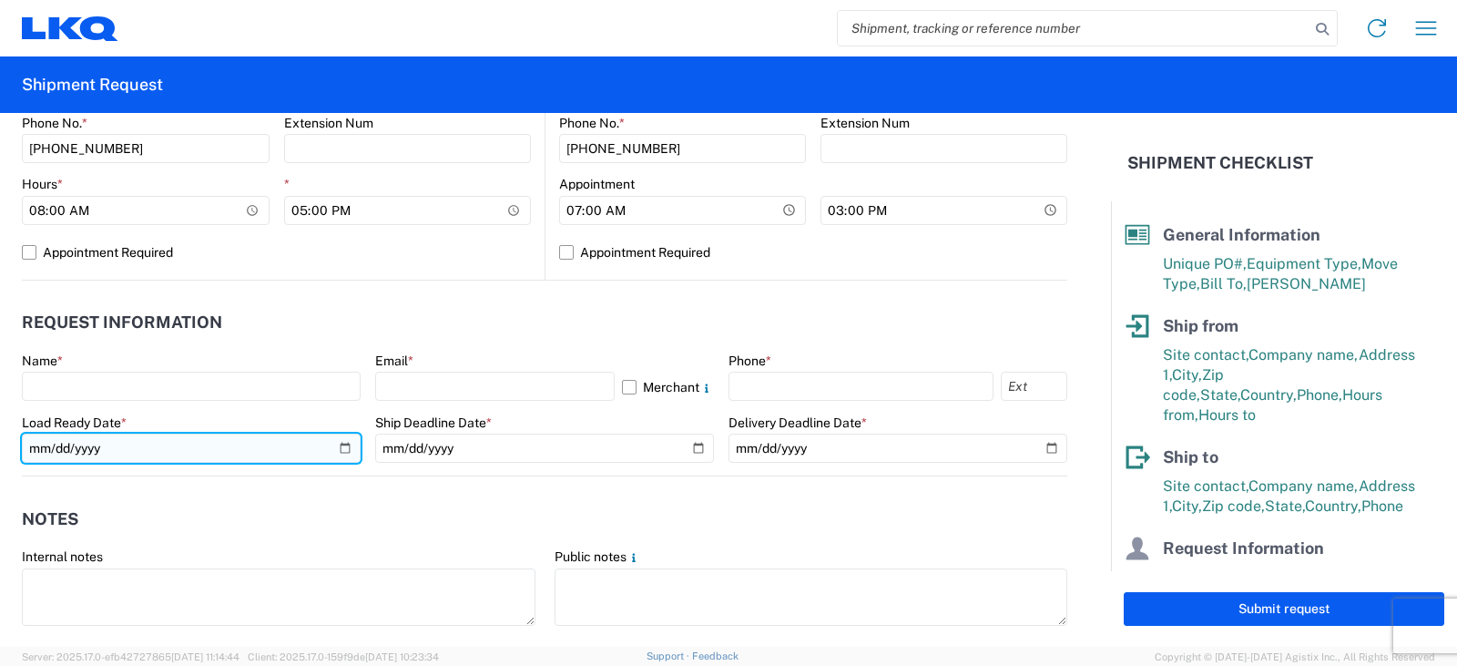
click at [338, 449] on input "date" at bounding box center [191, 448] width 339 height 29
type input "[DATE]"
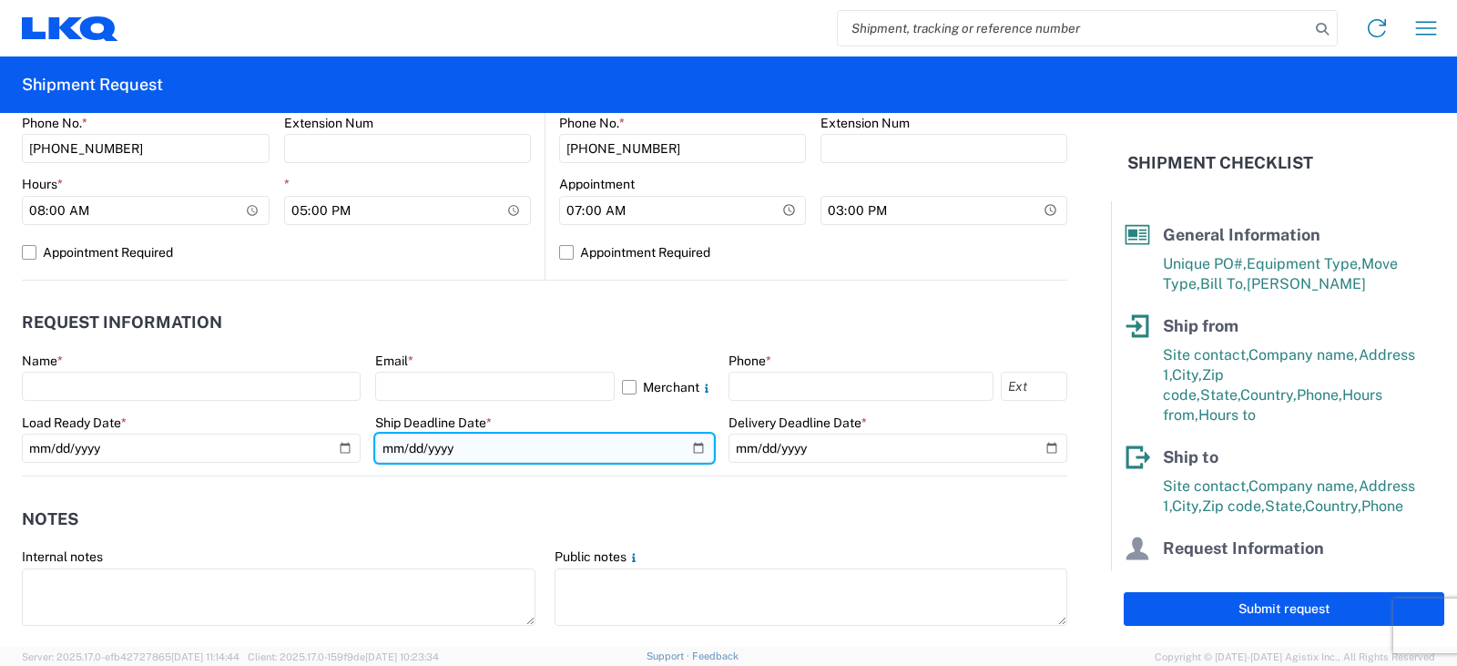
click at [688, 445] on input "date" at bounding box center [544, 448] width 339 height 29
type input "[DATE]"
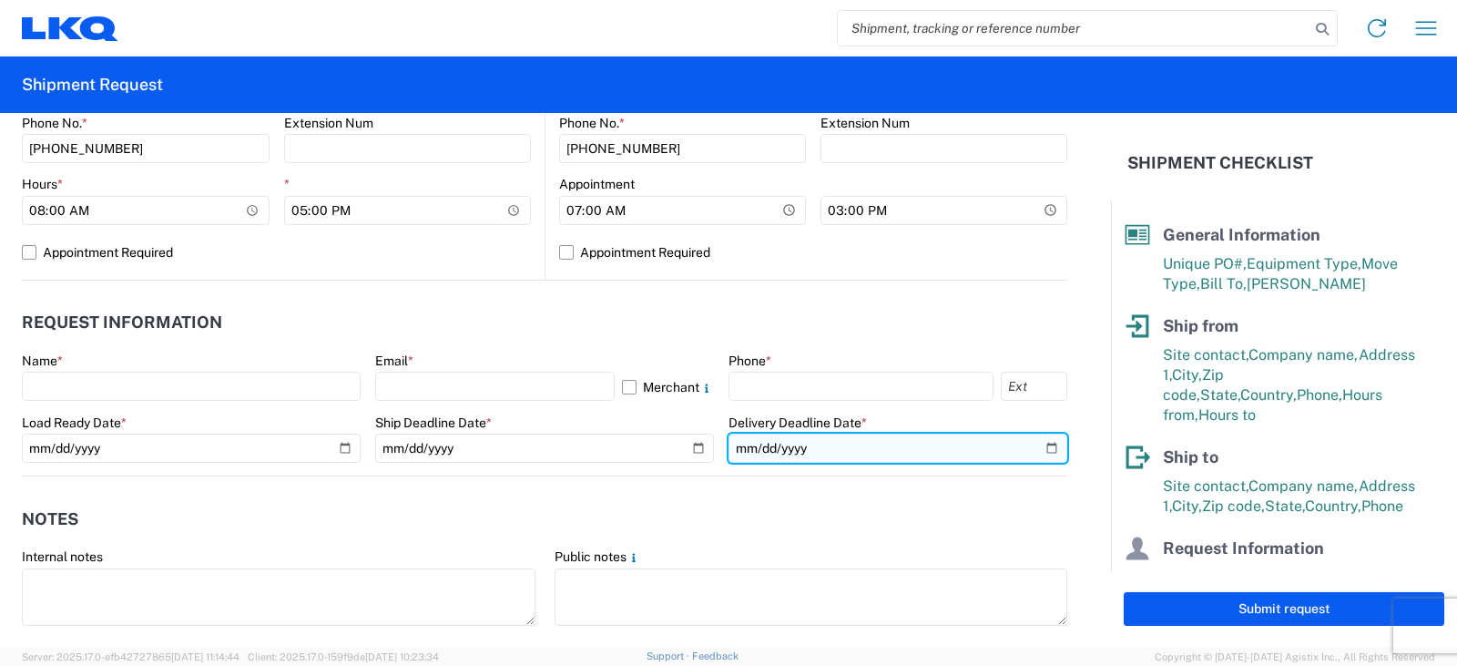
click at [1037, 447] on input "date" at bounding box center [898, 448] width 339 height 29
type input "[DATE]"
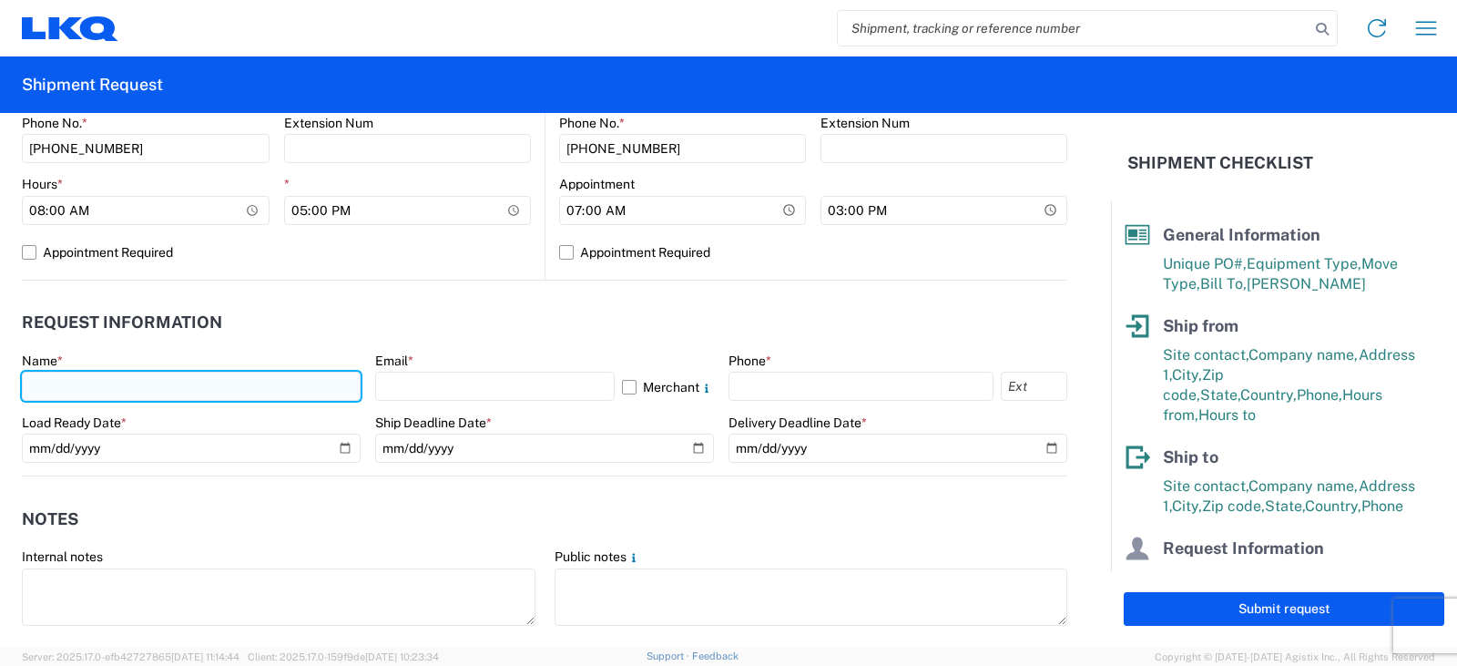
click at [97, 389] on input "text" at bounding box center [191, 386] width 339 height 29
type input "[PERSON_NAME]"
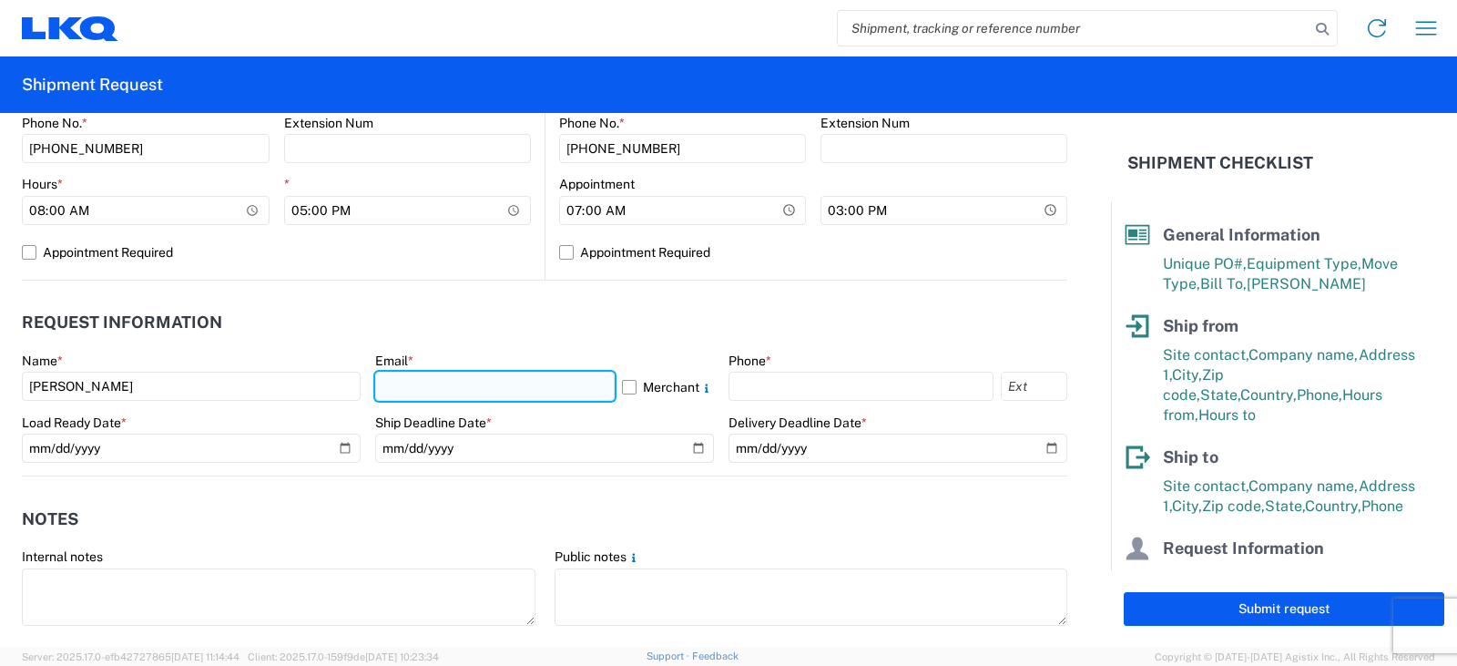
click at [435, 393] on input "text" at bounding box center [495, 386] width 240 height 29
type input "[EMAIL_ADDRESS][DOMAIN_NAME]"
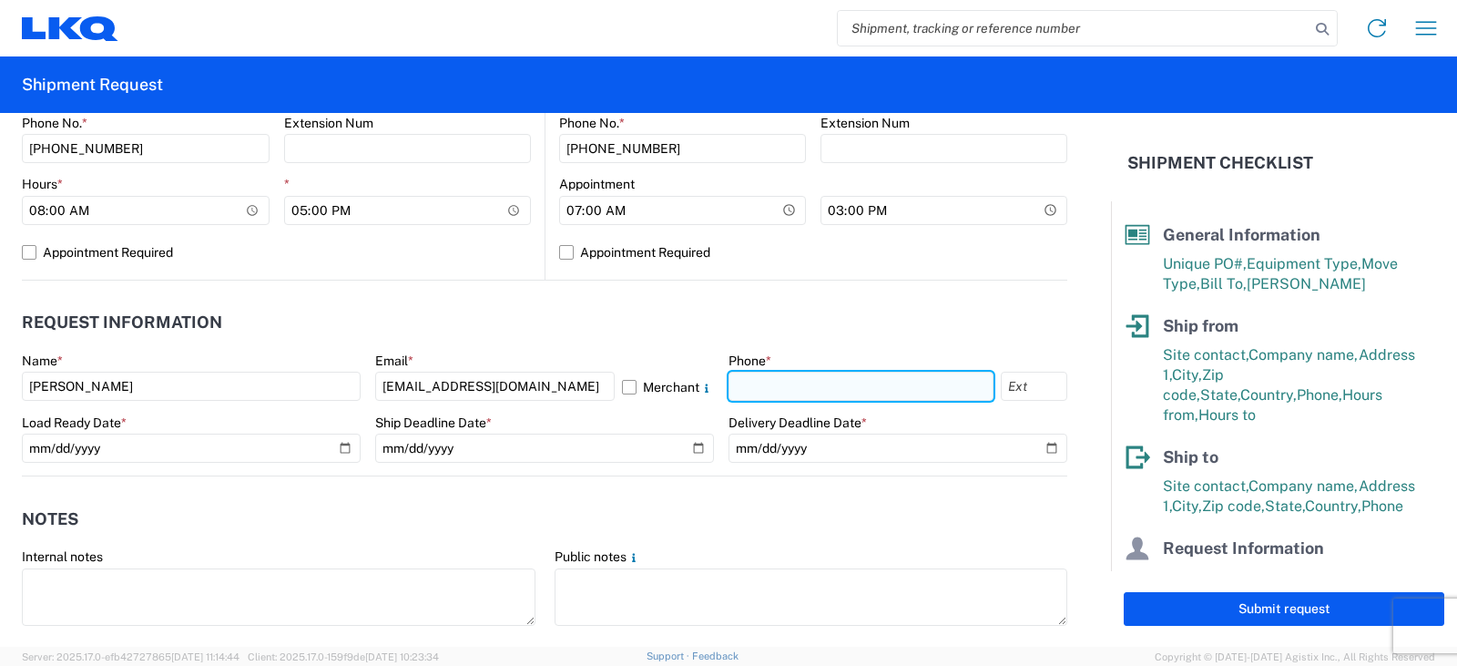
click at [744, 393] on input "text" at bounding box center [861, 386] width 265 height 29
type input "[PHONE_NUMBER]"
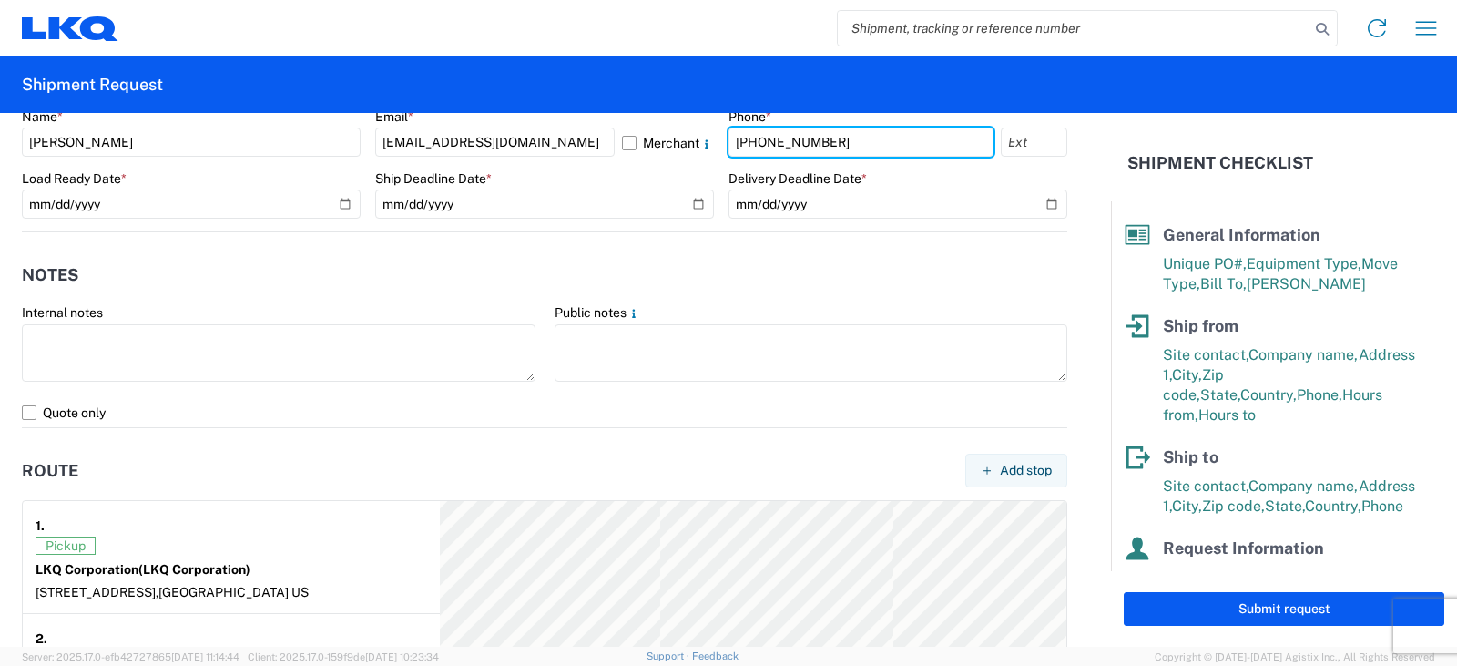
scroll to position [1093, 0]
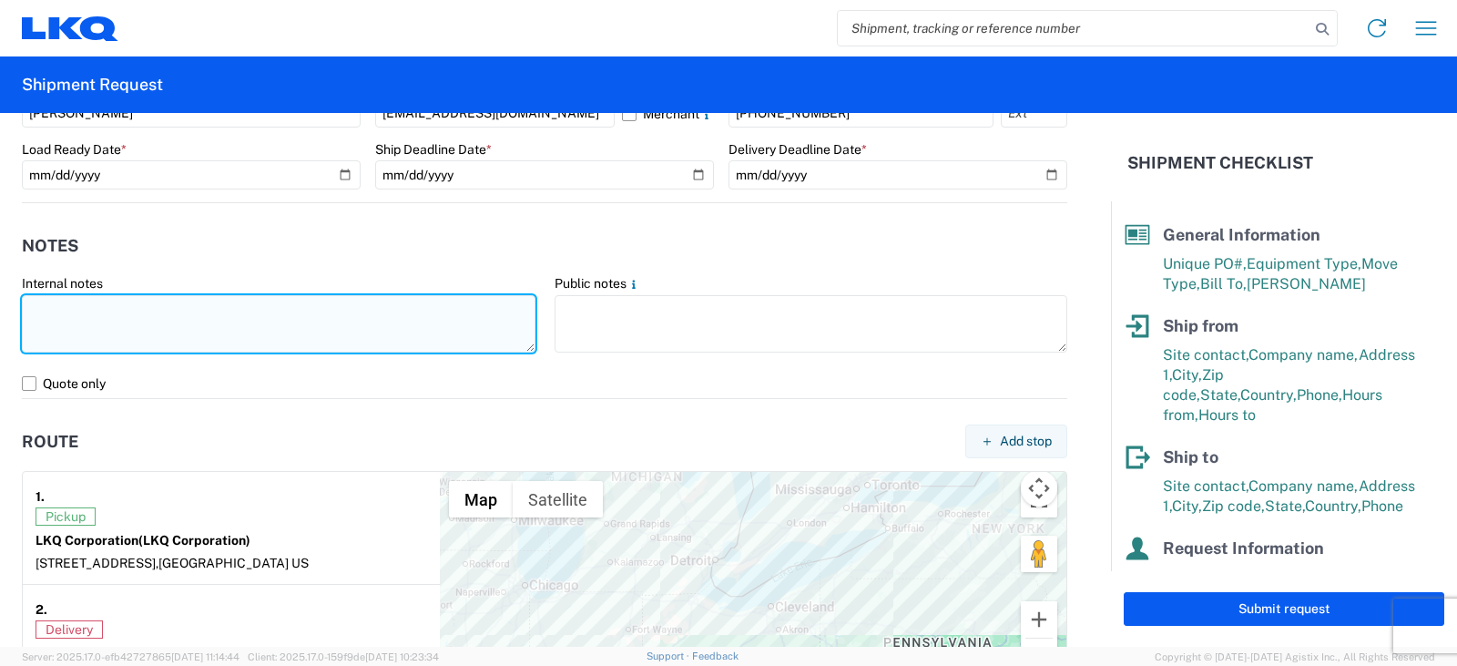
click at [46, 303] on textarea at bounding box center [279, 323] width 514 height 57
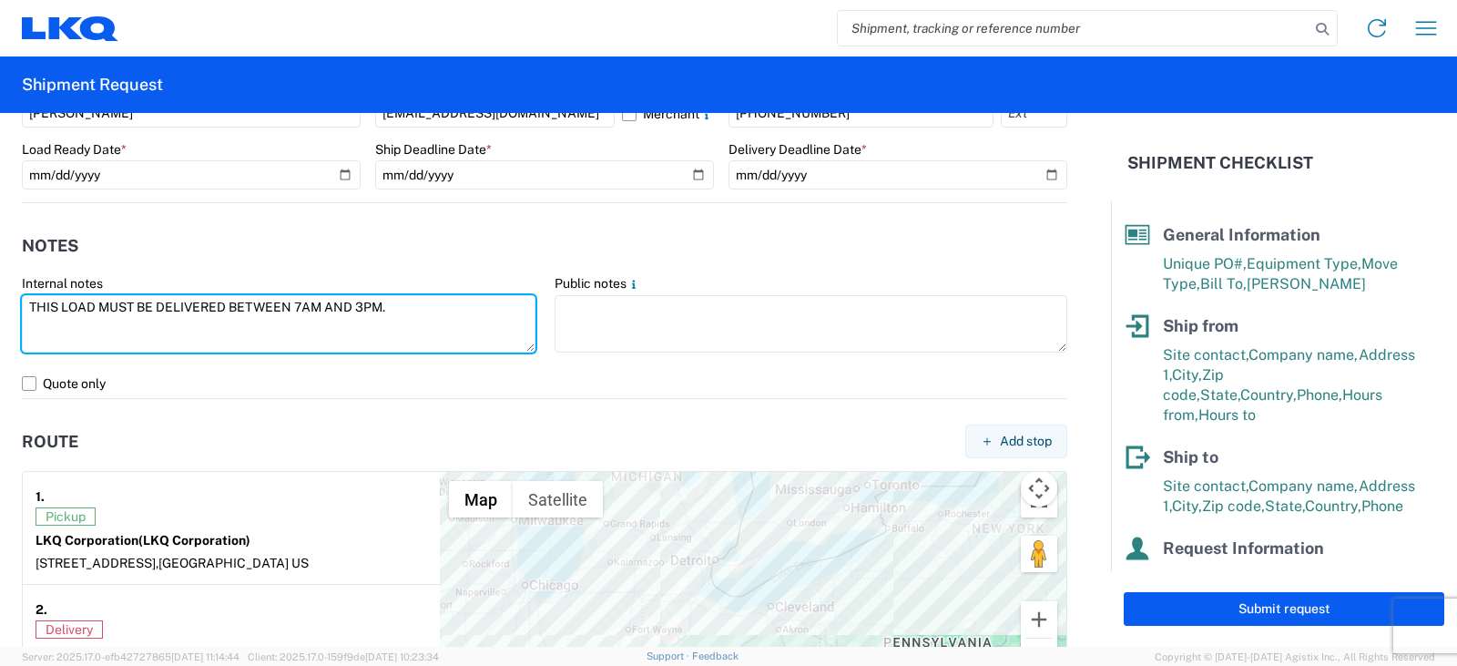
drag, startPoint x: 388, startPoint y: 310, endPoint x: 0, endPoint y: 319, distance: 388.2
click at [0, 319] on form "General Information Template PO# TRN#'S Y0317146, 7147, 7151, 7152, 7153, 7154,…" at bounding box center [555, 380] width 1111 height 534
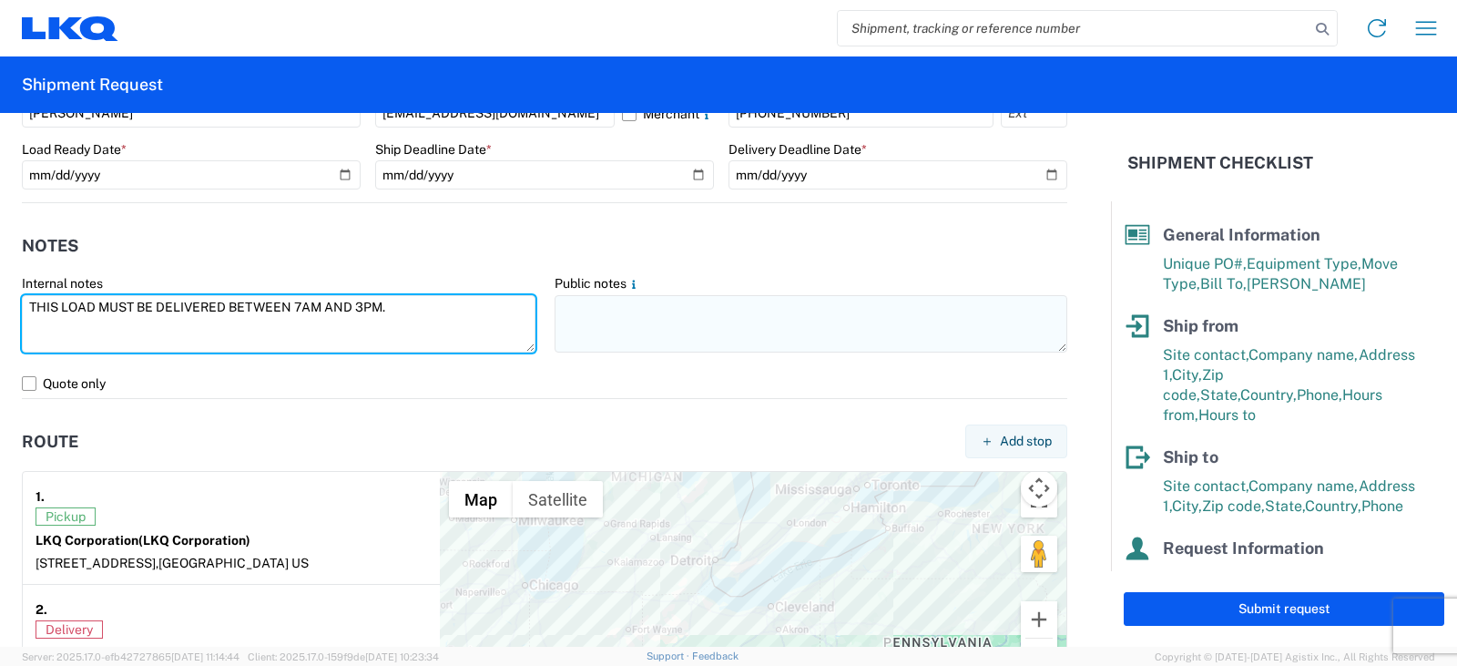
type textarea "THIS LOAD MUST BE DELIVERED BETWEEN 7AM AND 3PM."
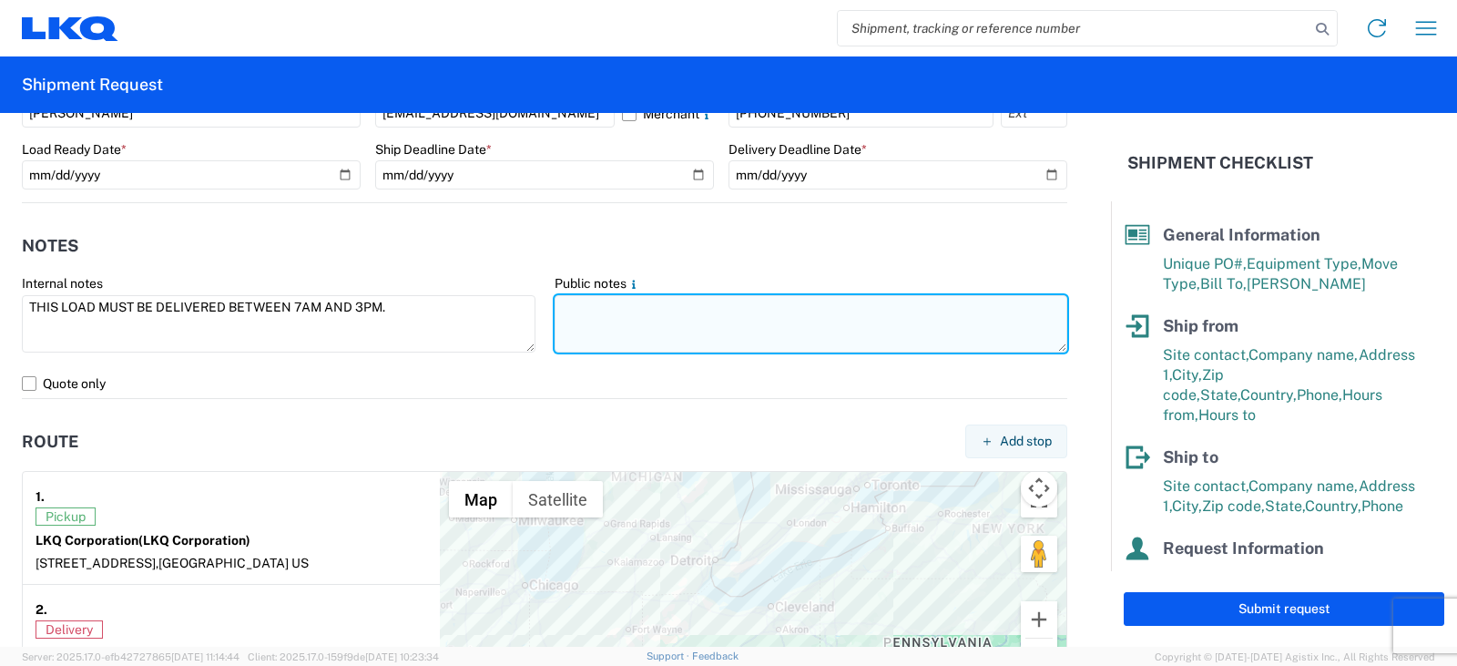
click at [566, 307] on textarea at bounding box center [812, 323] width 514 height 57
paste textarea "THIS LOAD MUST BE DELIVERED BETWEEN 7AM AND 3PM."
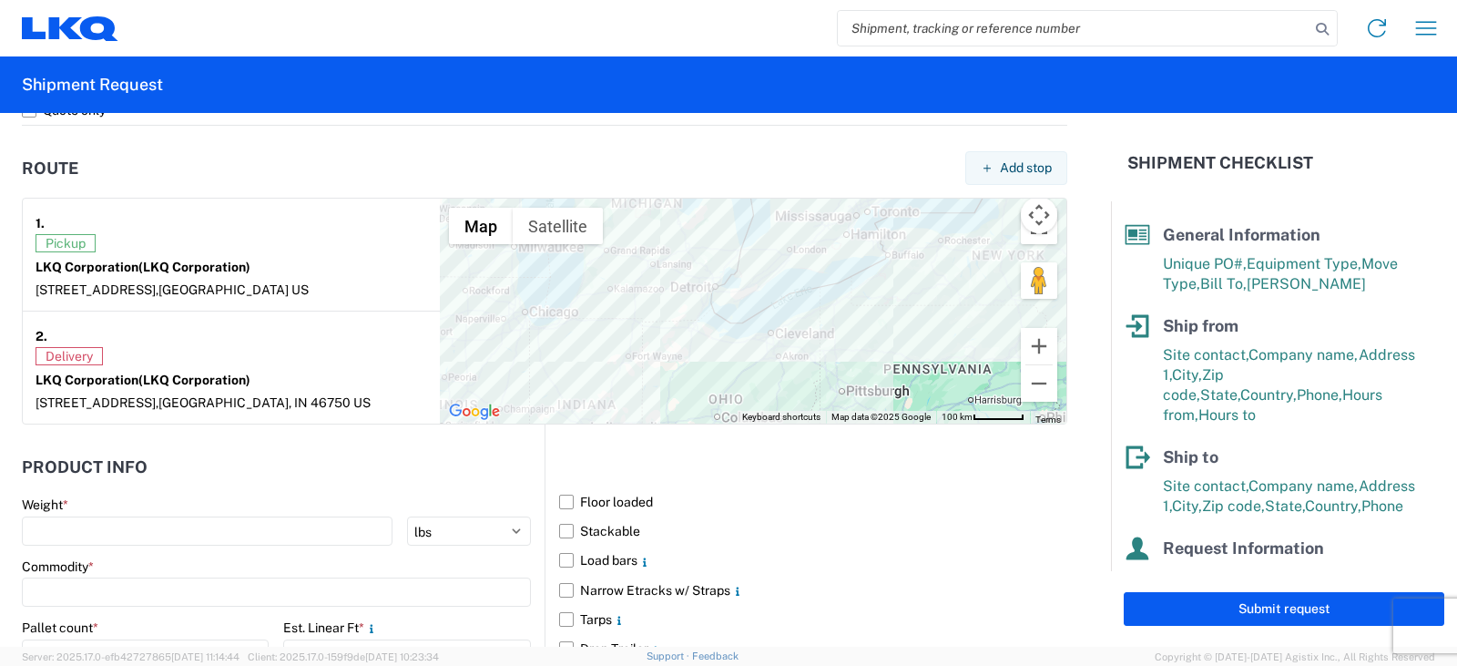
scroll to position [1549, 0]
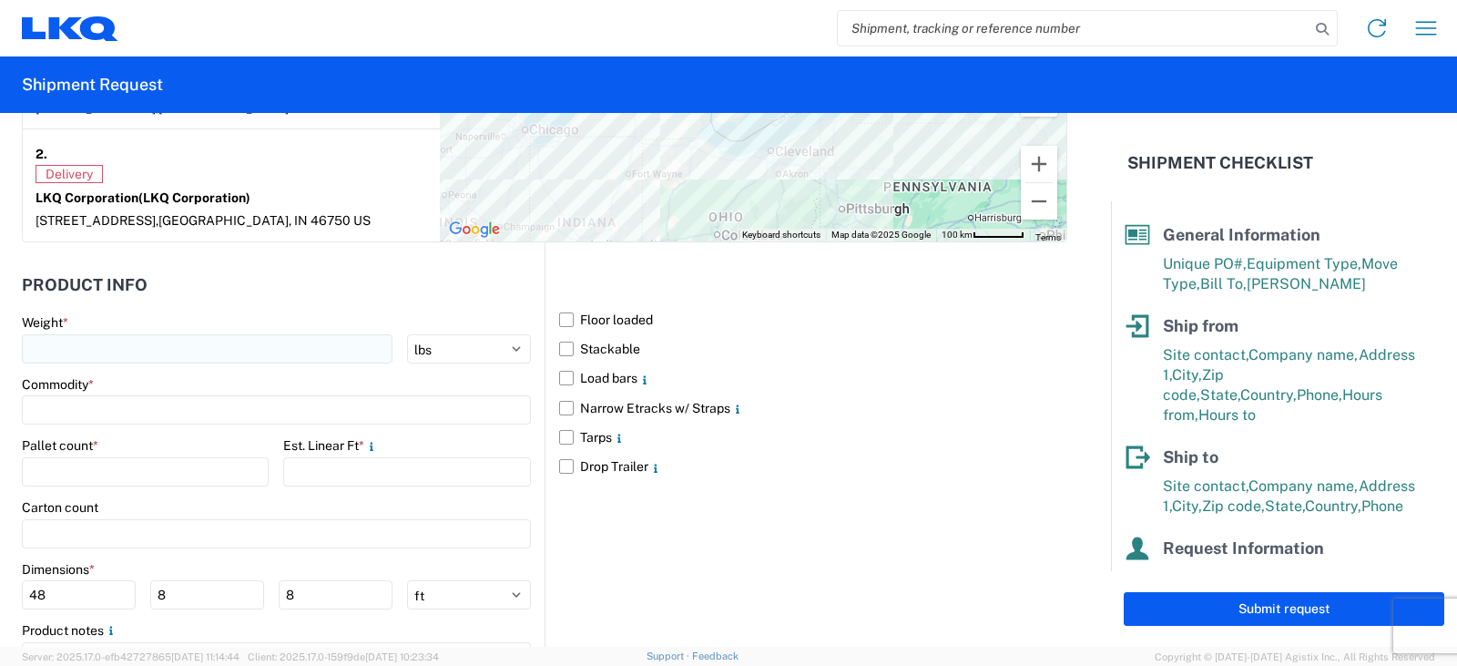
type textarea "THIS LOAD MUST BE DELIVERED BETWEEN 7AM AND 3PM."
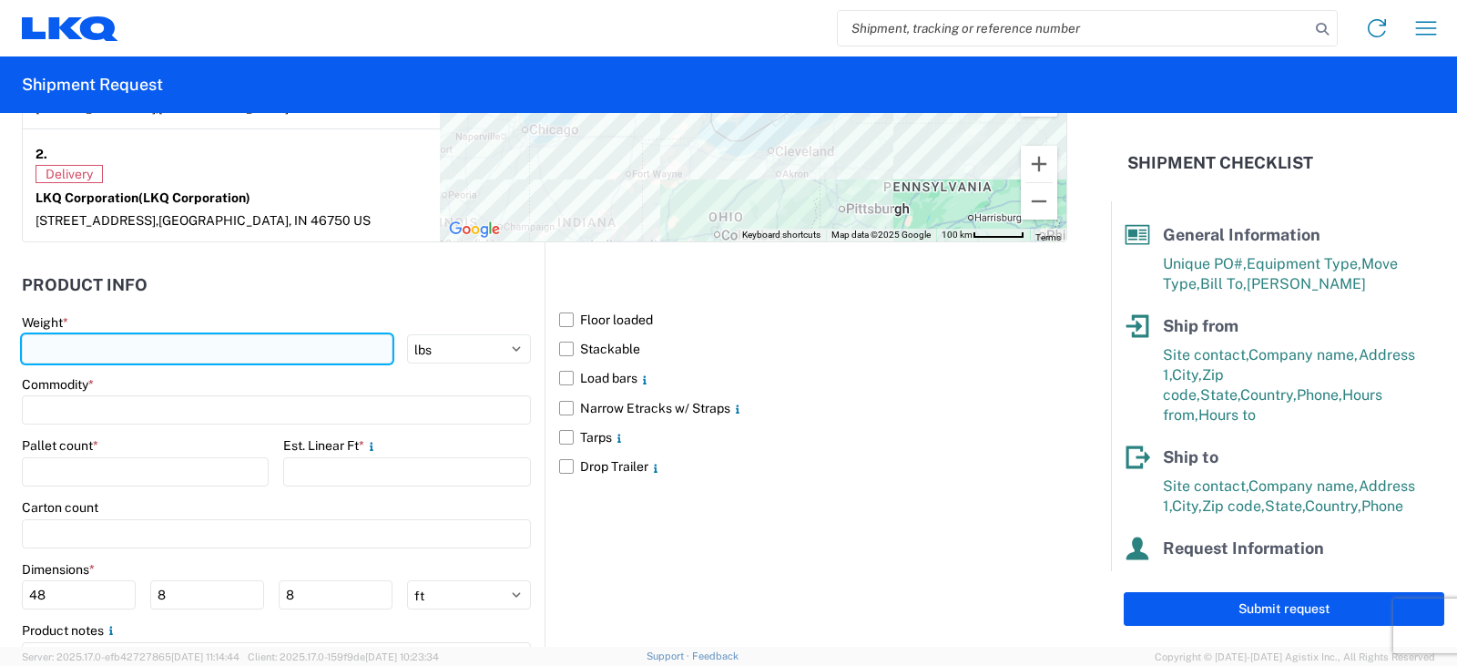
click at [56, 342] on input "number" at bounding box center [207, 348] width 371 height 29
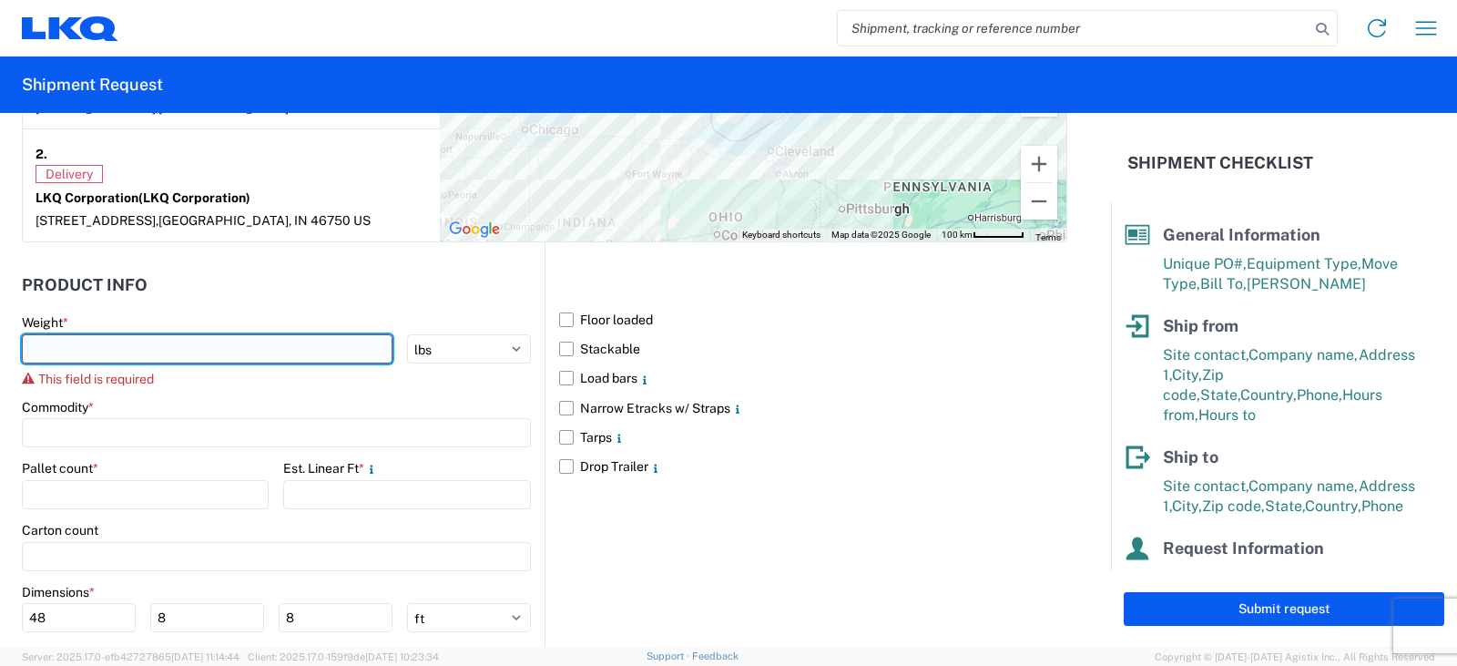
click at [104, 347] on input "number" at bounding box center [207, 348] width 371 height 29
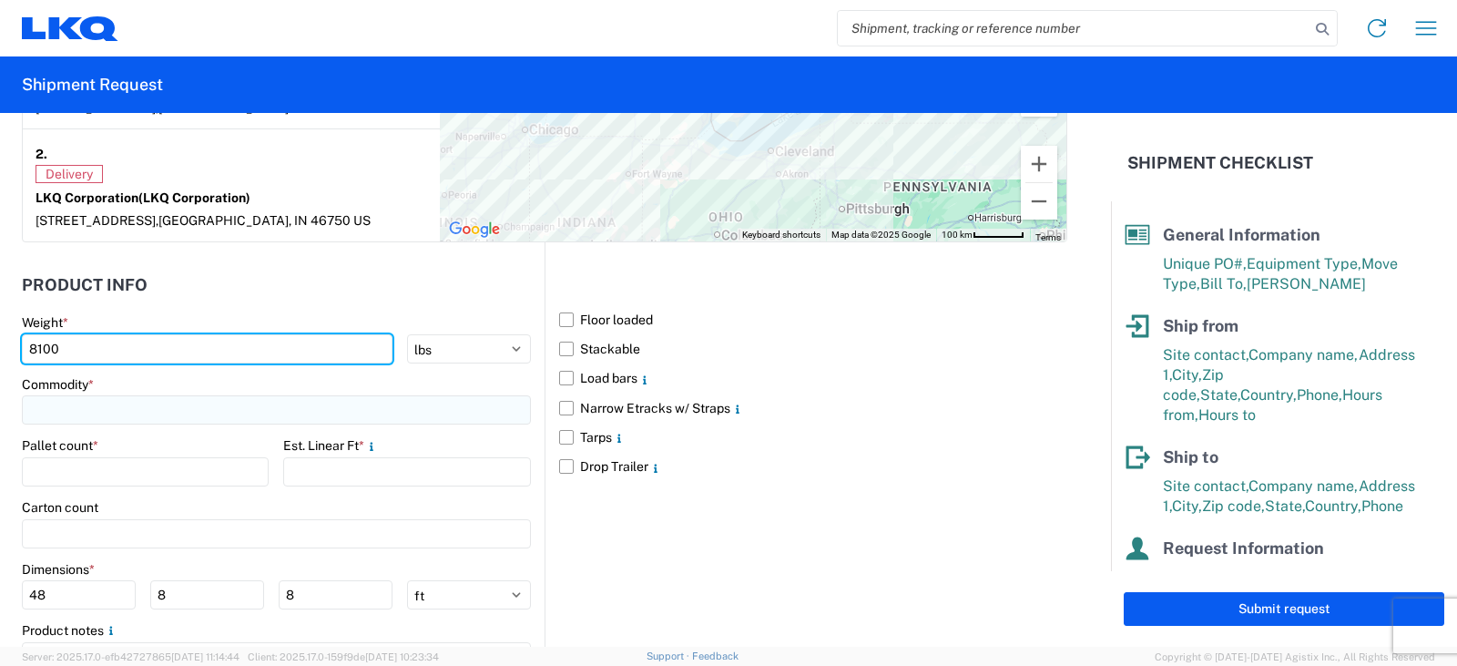
type input "8100"
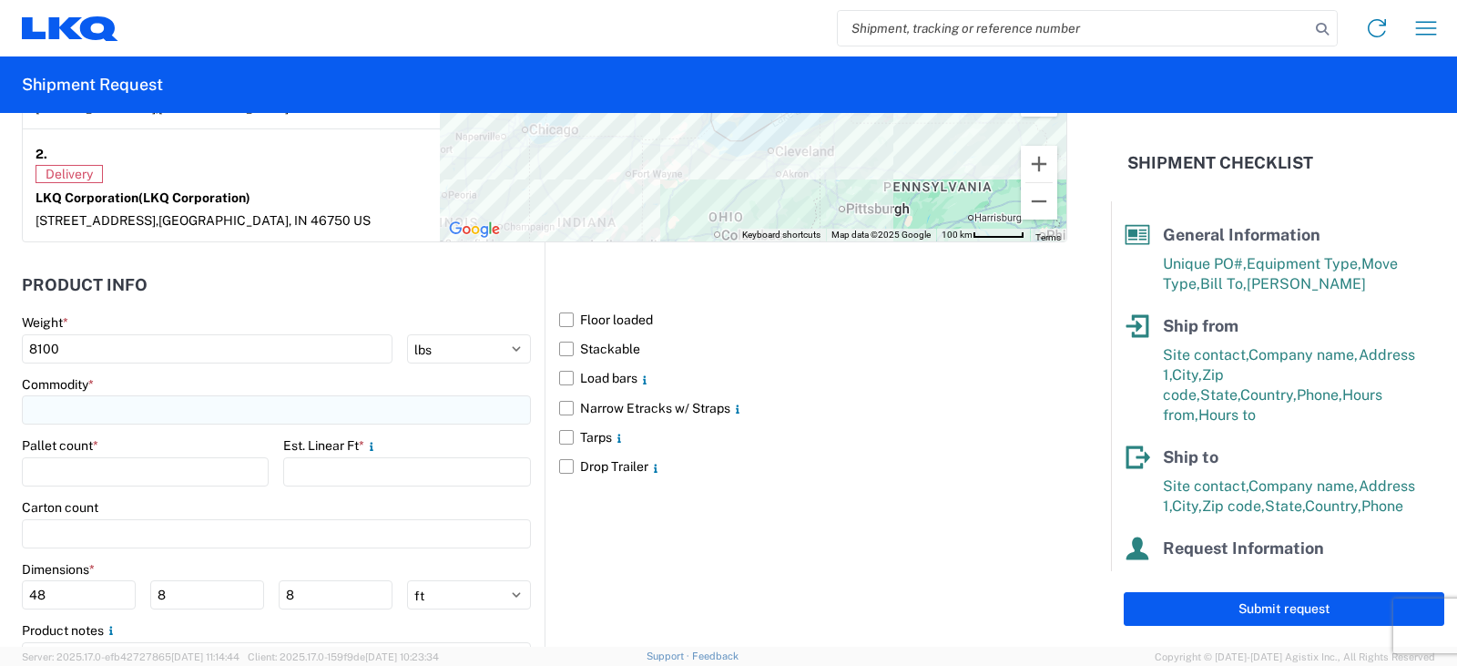
click at [66, 408] on input at bounding box center [276, 409] width 509 height 29
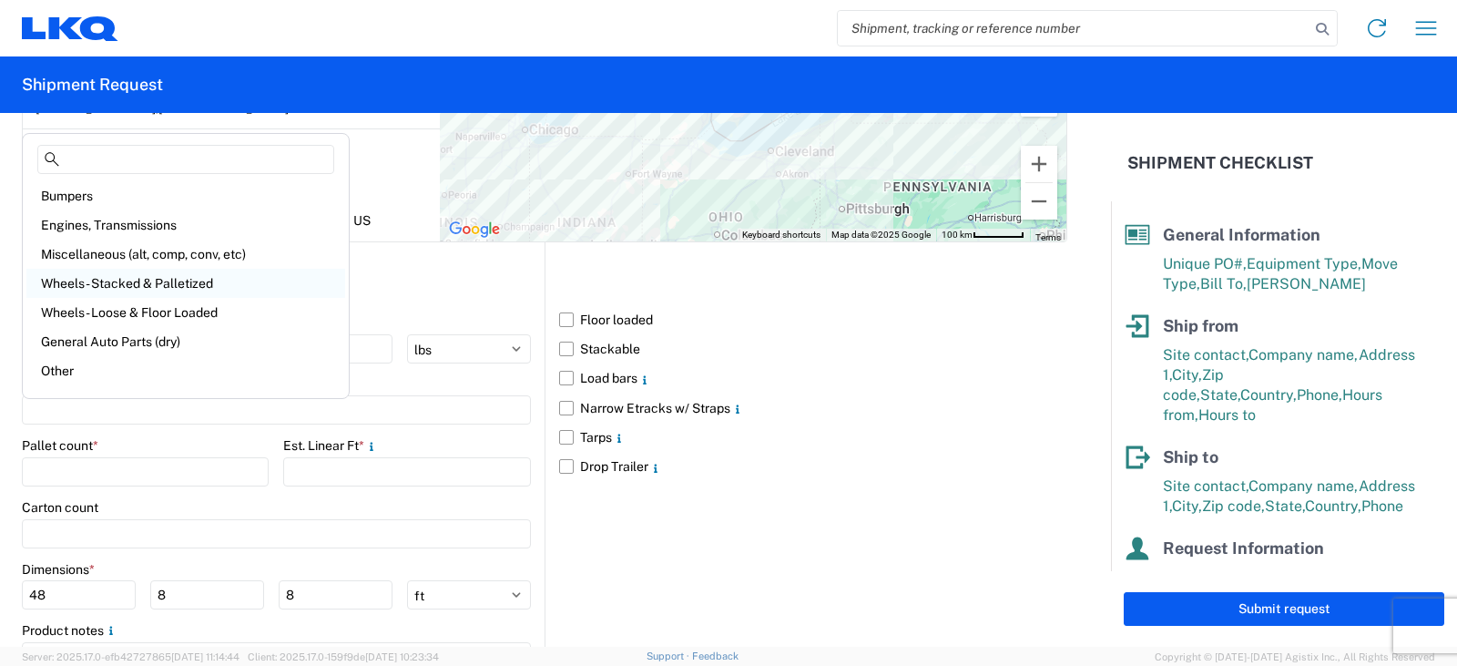
click at [99, 287] on div "Wheels - Stacked & Palletized" at bounding box center [185, 283] width 319 height 29
type input "Wheels - Stacked & Palletized"
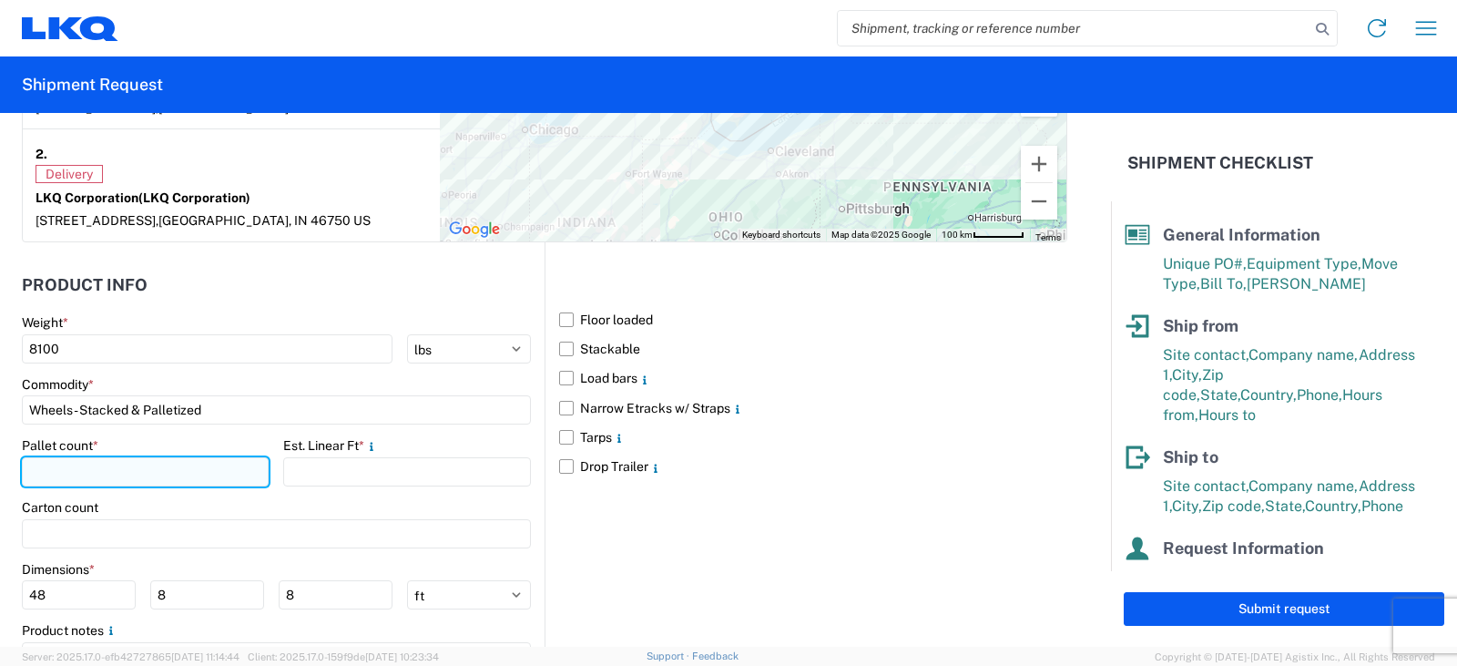
click at [53, 469] on input "number" at bounding box center [145, 471] width 247 height 29
type input "9"
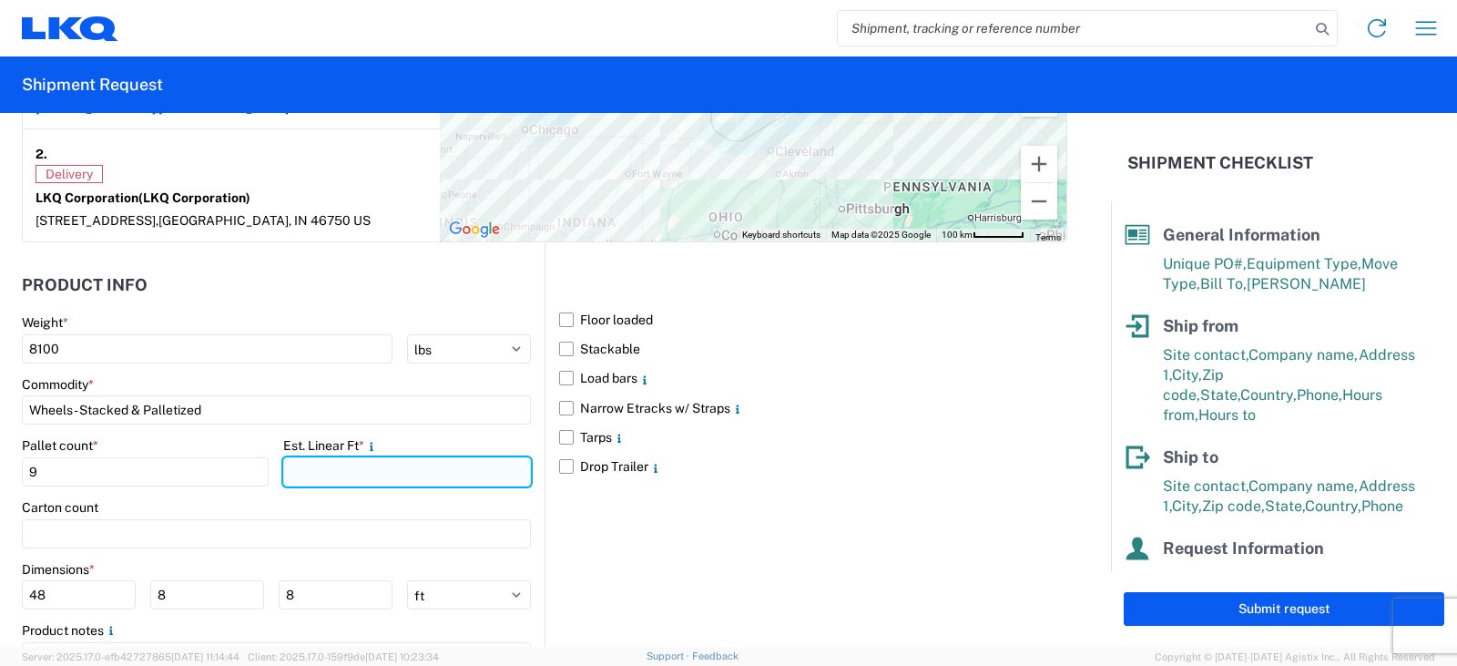
click at [302, 469] on input "number" at bounding box center [406, 471] width 247 height 29
type input "18"
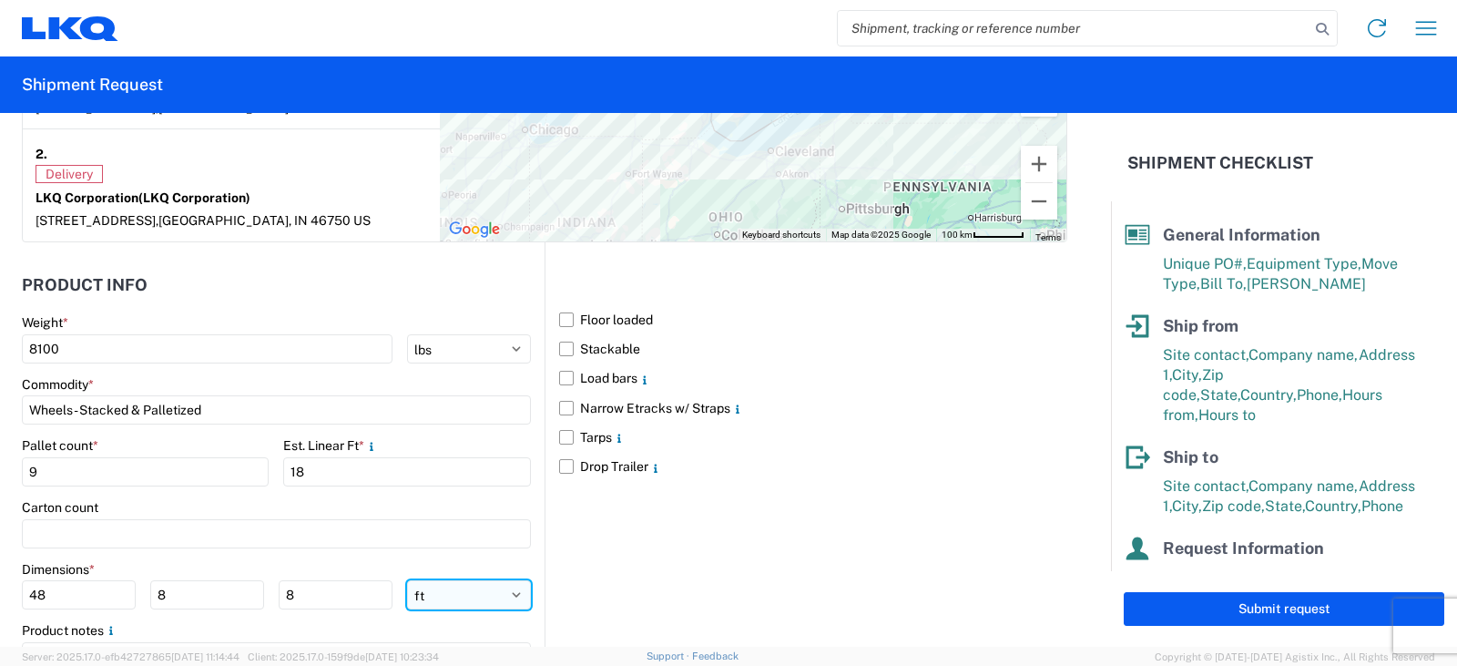
click at [509, 594] on select "ft in cm" at bounding box center [469, 594] width 124 height 29
select select "IN"
click at [407, 580] on select "ft in cm" at bounding box center [469, 594] width 124 height 29
type input "576"
type input "96"
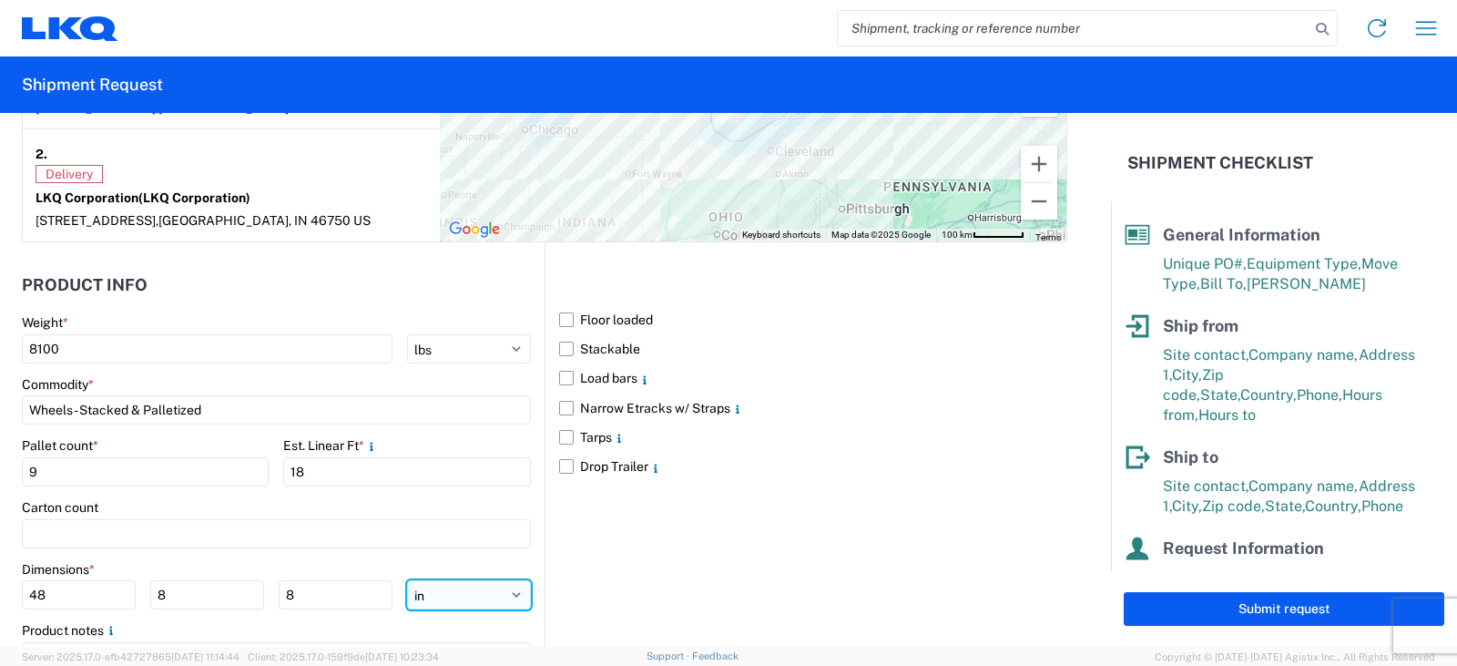
type input "96"
drag, startPoint x: 57, startPoint y: 599, endPoint x: 0, endPoint y: 599, distance: 57.4
click at [0, 599] on form "General Information Template PO# TRN#'S Y0317146, 7147, 7151, 7152, 7153, 7154,…" at bounding box center [555, 380] width 1111 height 534
type input "48"
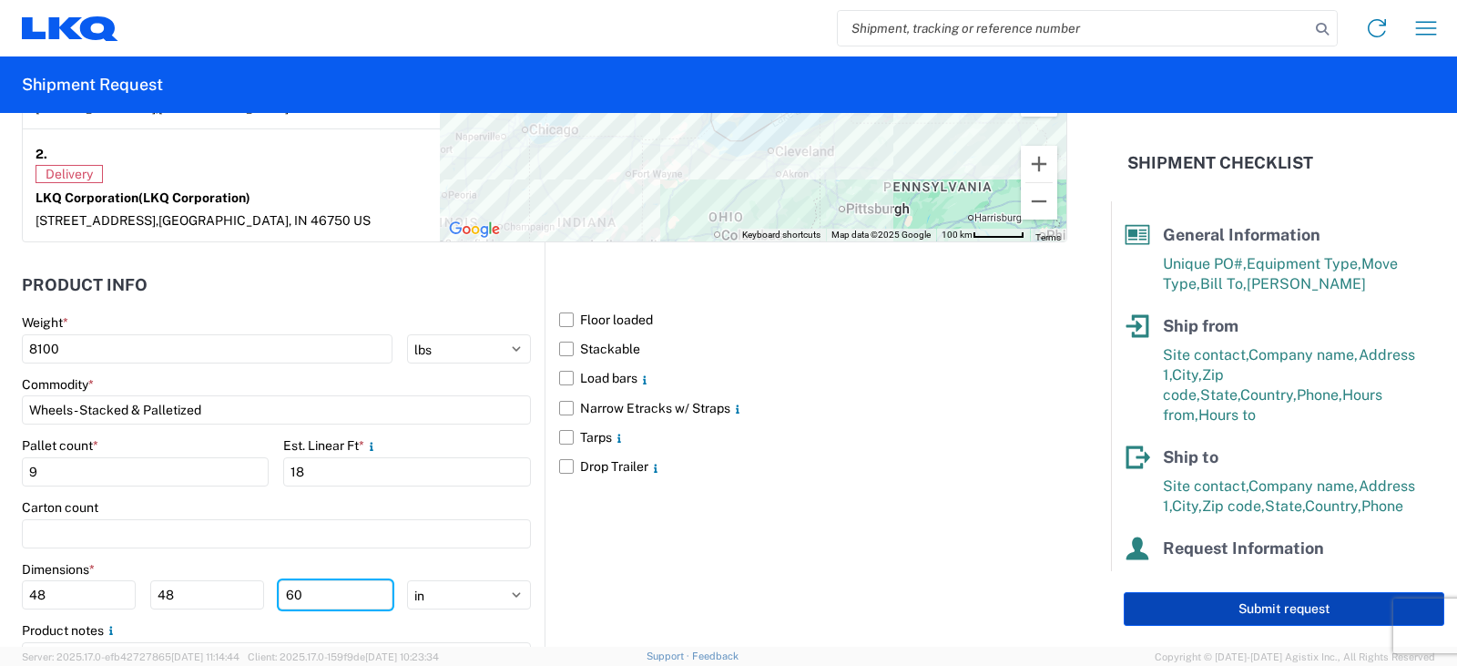
type input "60"
click at [1275, 608] on button "Submit request" at bounding box center [1284, 609] width 321 height 34
select select "US"
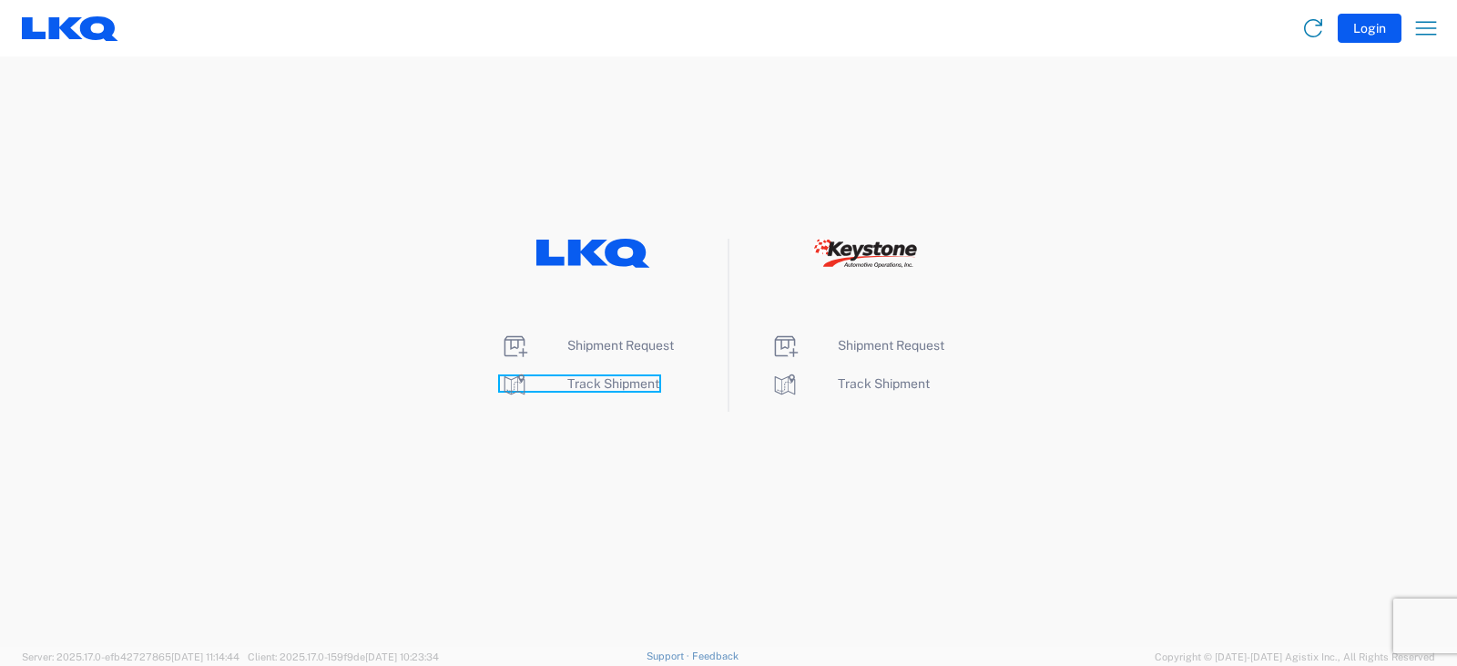
click at [601, 383] on span "Track Shipment" at bounding box center [614, 383] width 92 height 15
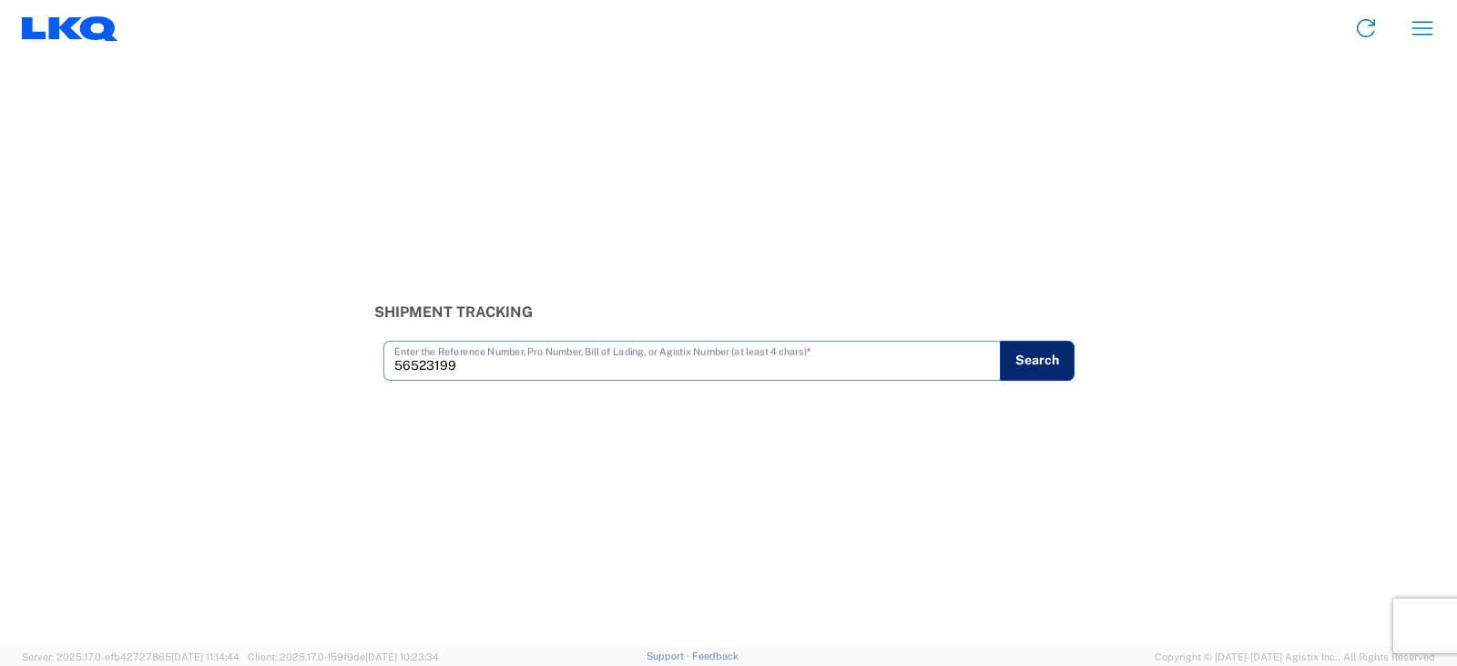
click at [1046, 358] on button "Search" at bounding box center [1037, 361] width 75 height 40
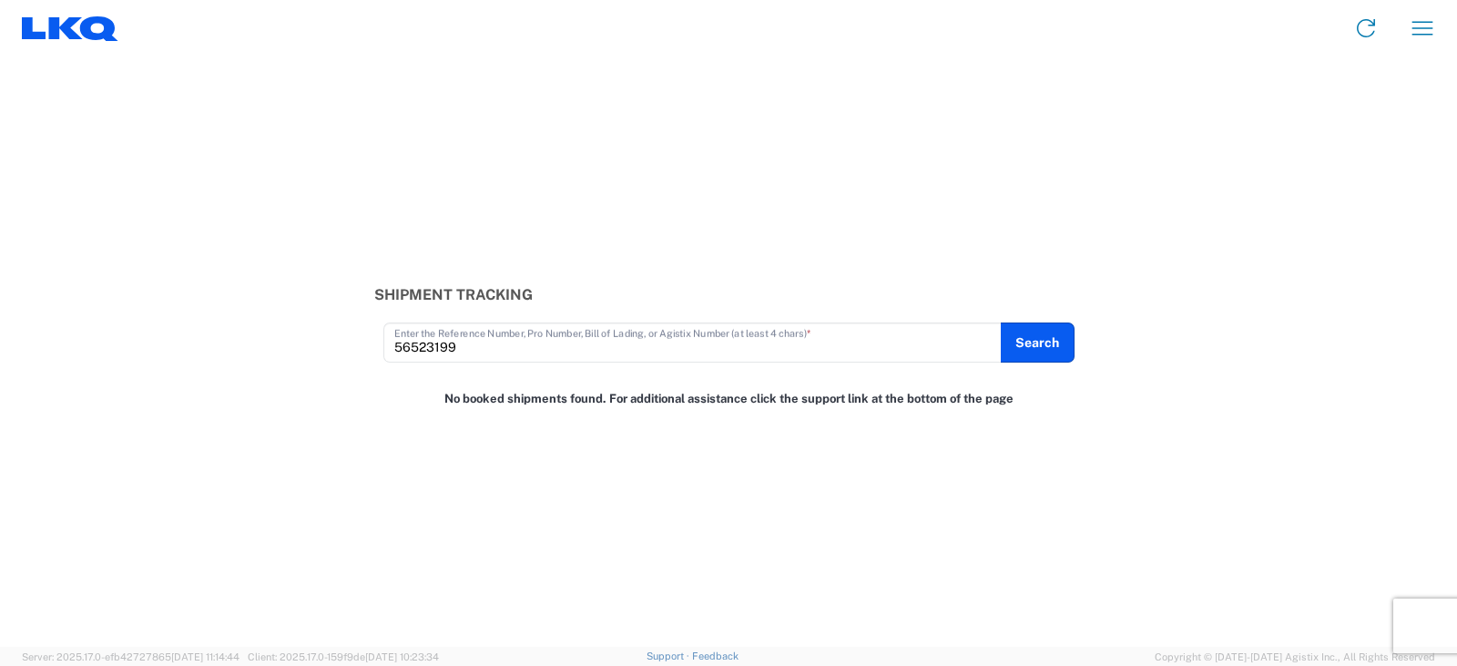
click at [466, 353] on input "56523199" at bounding box center [692, 341] width 597 height 32
type input "56523199"
click at [1024, 329] on button "Search" at bounding box center [1037, 342] width 75 height 40
